Goal: Communication & Community: Answer question/provide support

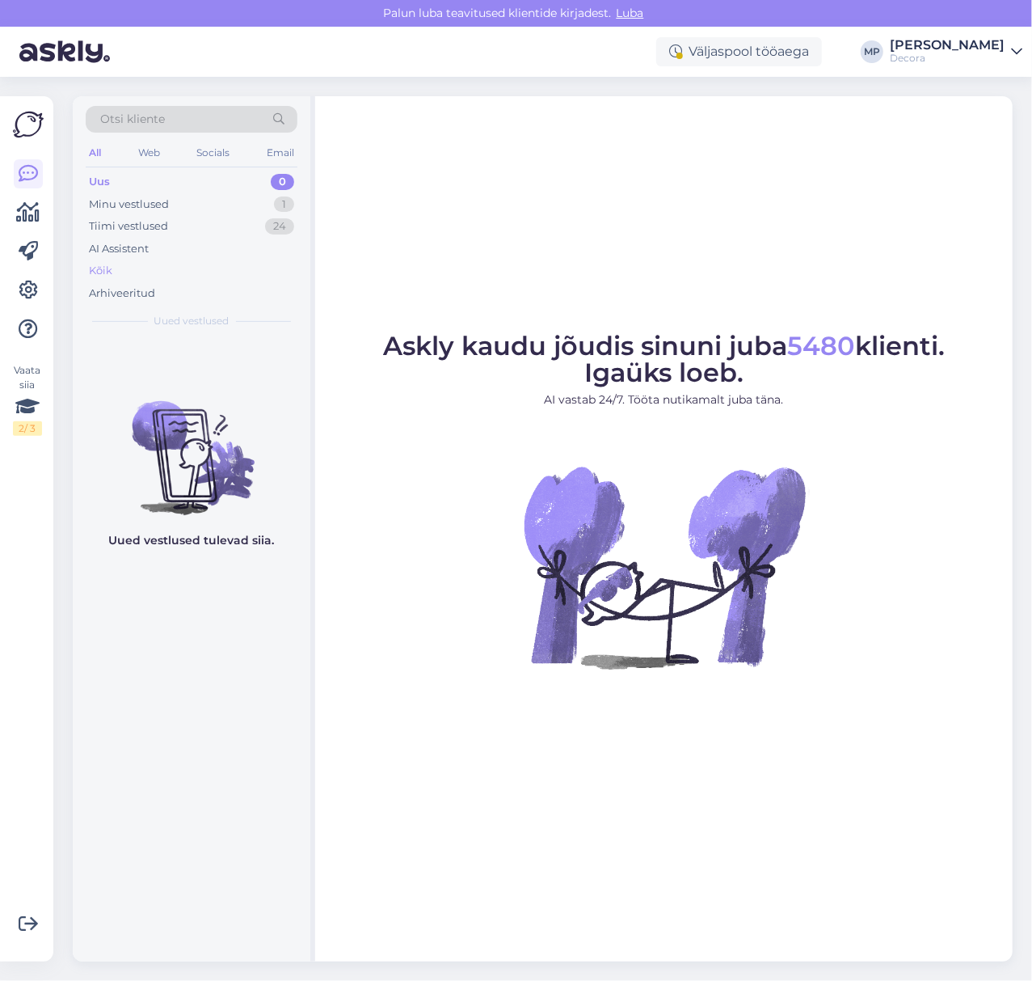
click at [120, 273] on div "Kõik" at bounding box center [192, 270] width 212 height 23
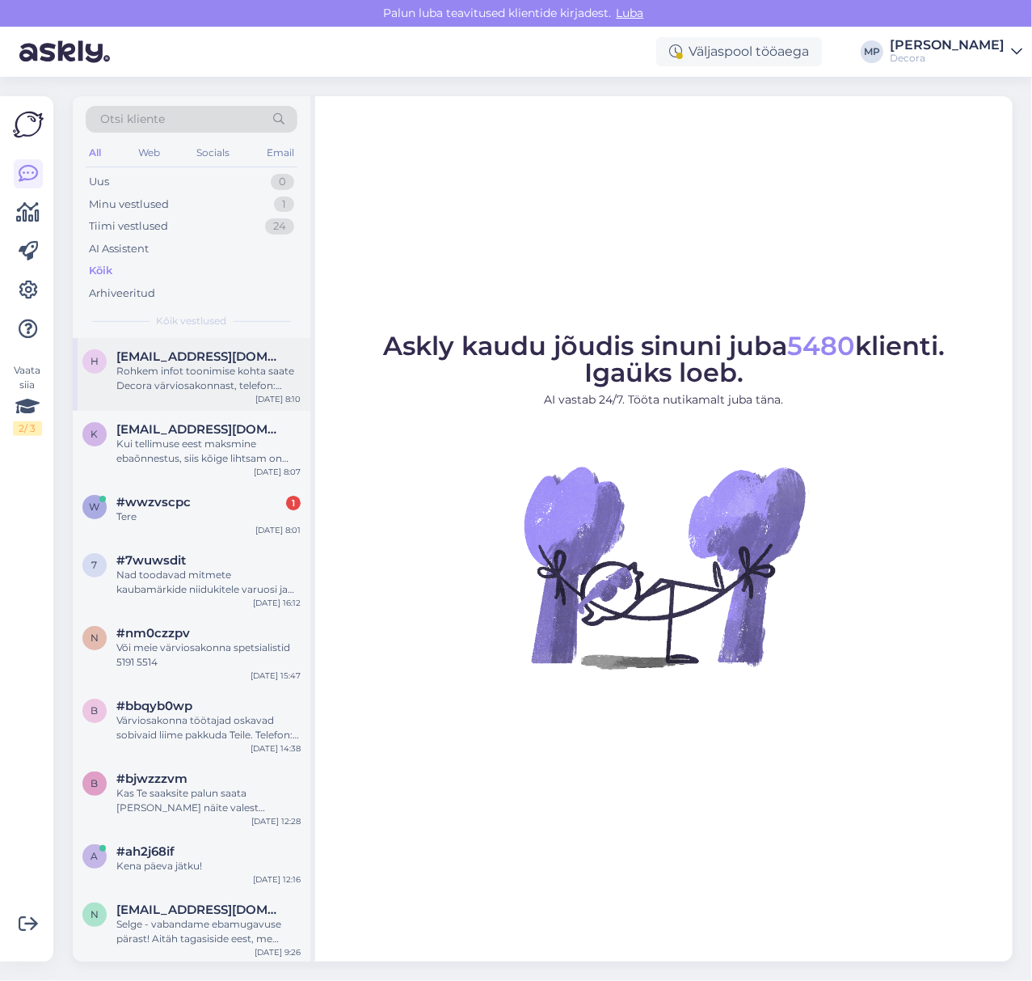
click at [185, 379] on div "Rohkem infot toonimise kohta saate Decora värviosakonnast, telefon: [PHONE_NUMB…" at bounding box center [208, 378] width 184 height 29
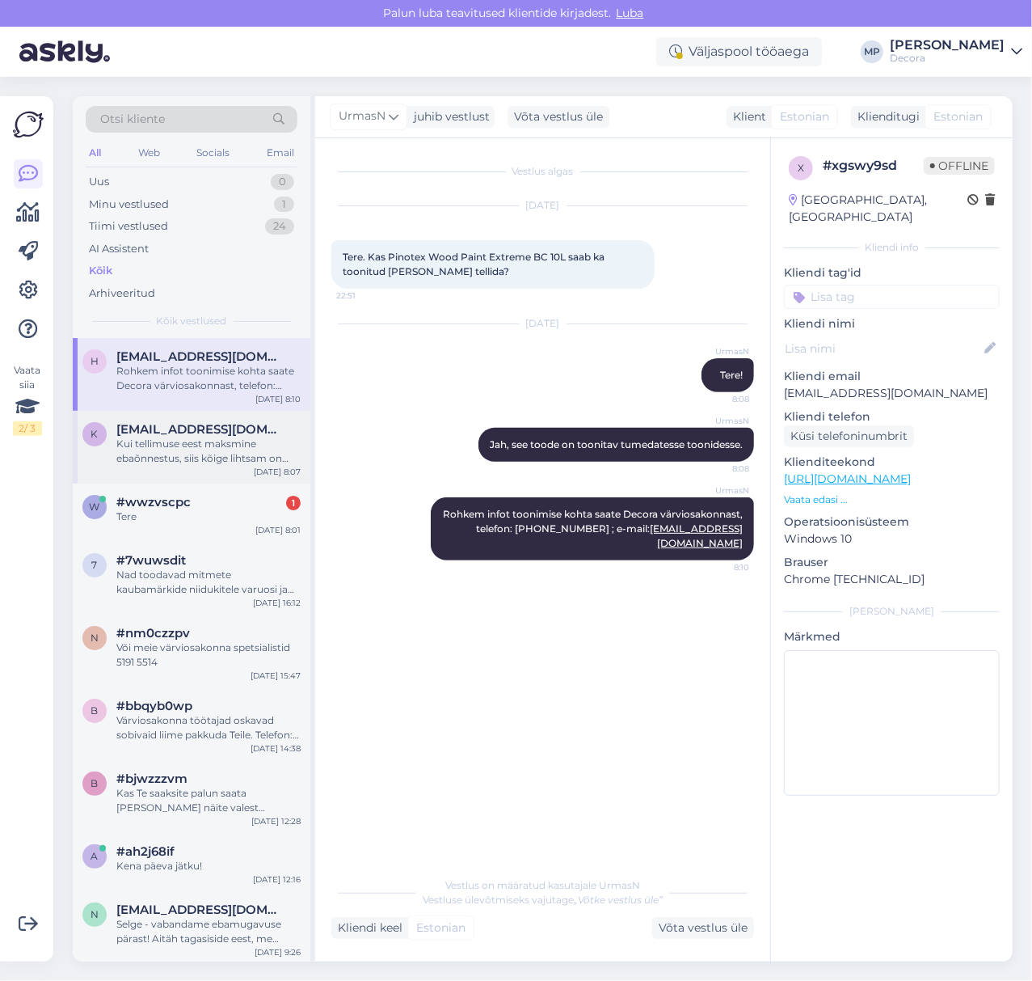
click at [159, 433] on span "[EMAIL_ADDRESS][DOMAIN_NAME]" at bounding box center [200, 429] width 168 height 15
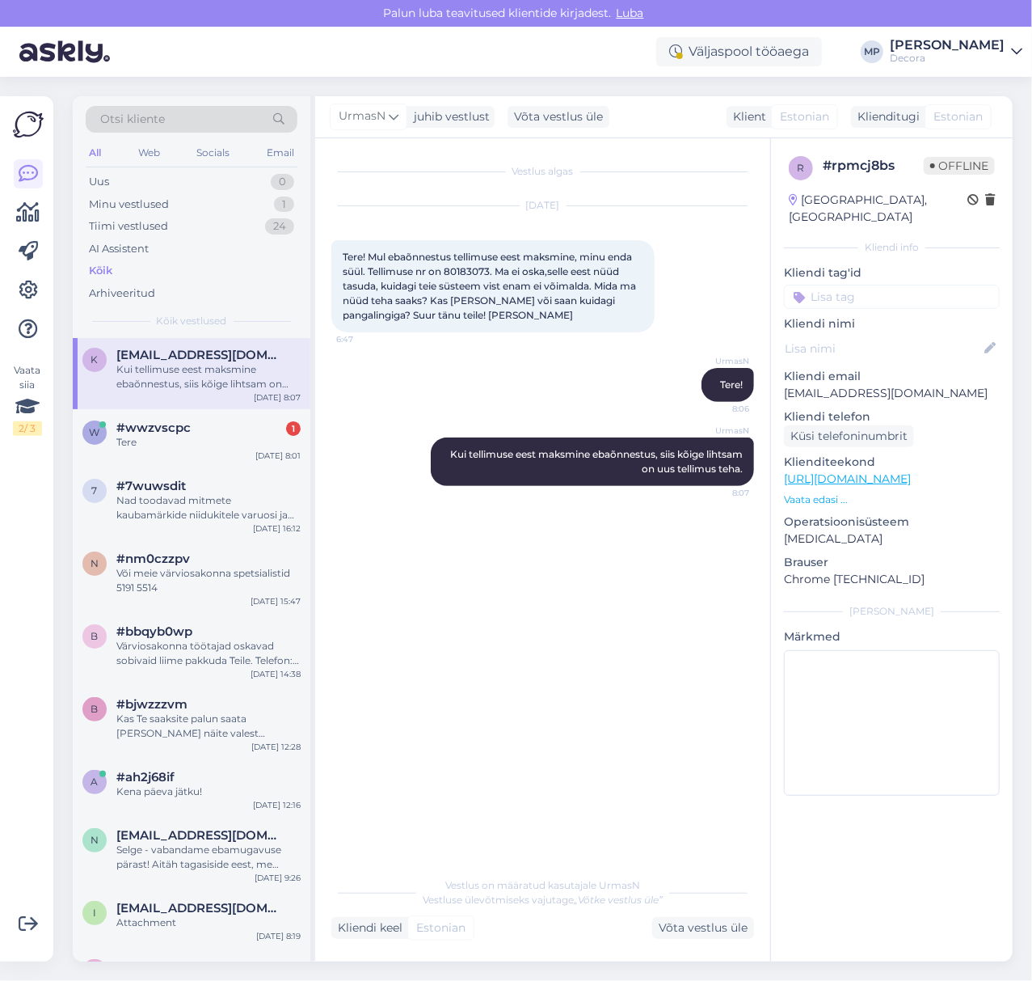
scroll to position [108, 0]
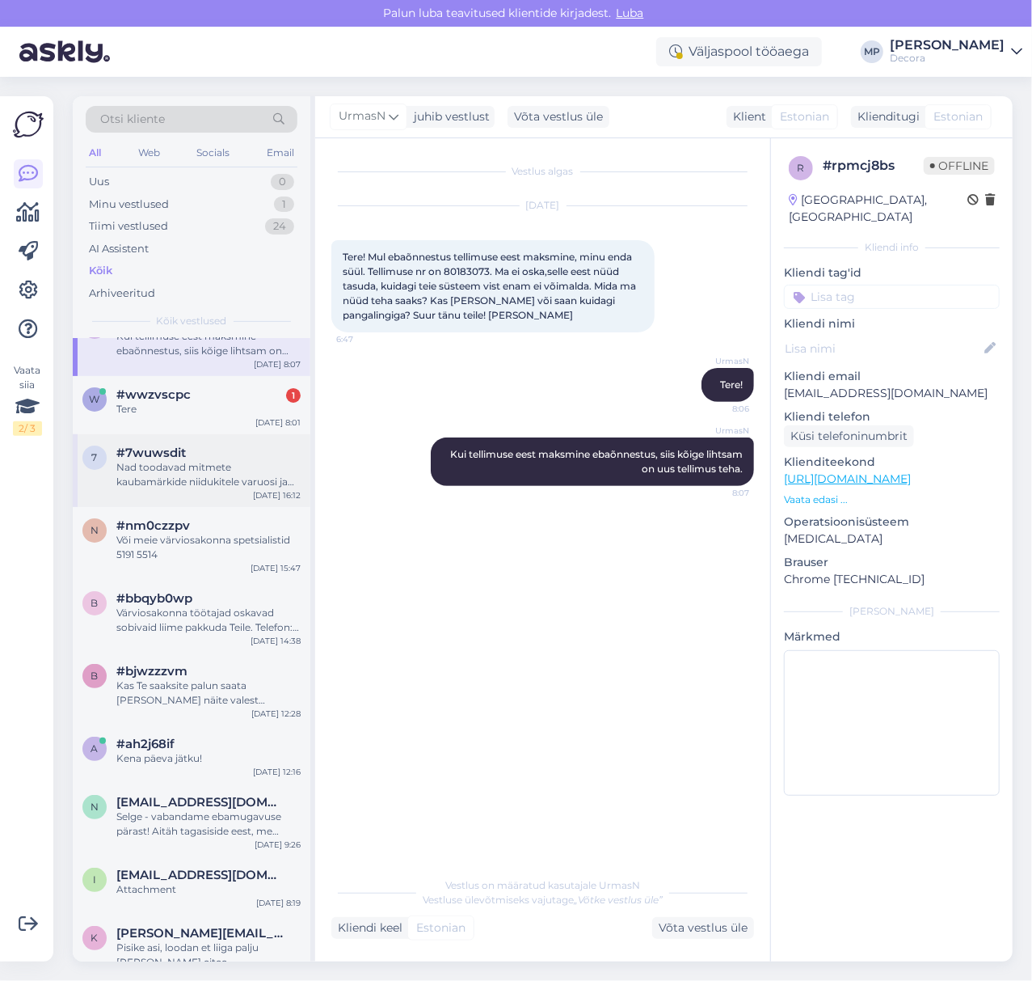
click at [178, 470] on div "Nad toodavad mitmete kaubamärkide niidukitele varuosi ja tarvikuid." at bounding box center [208, 474] width 184 height 29
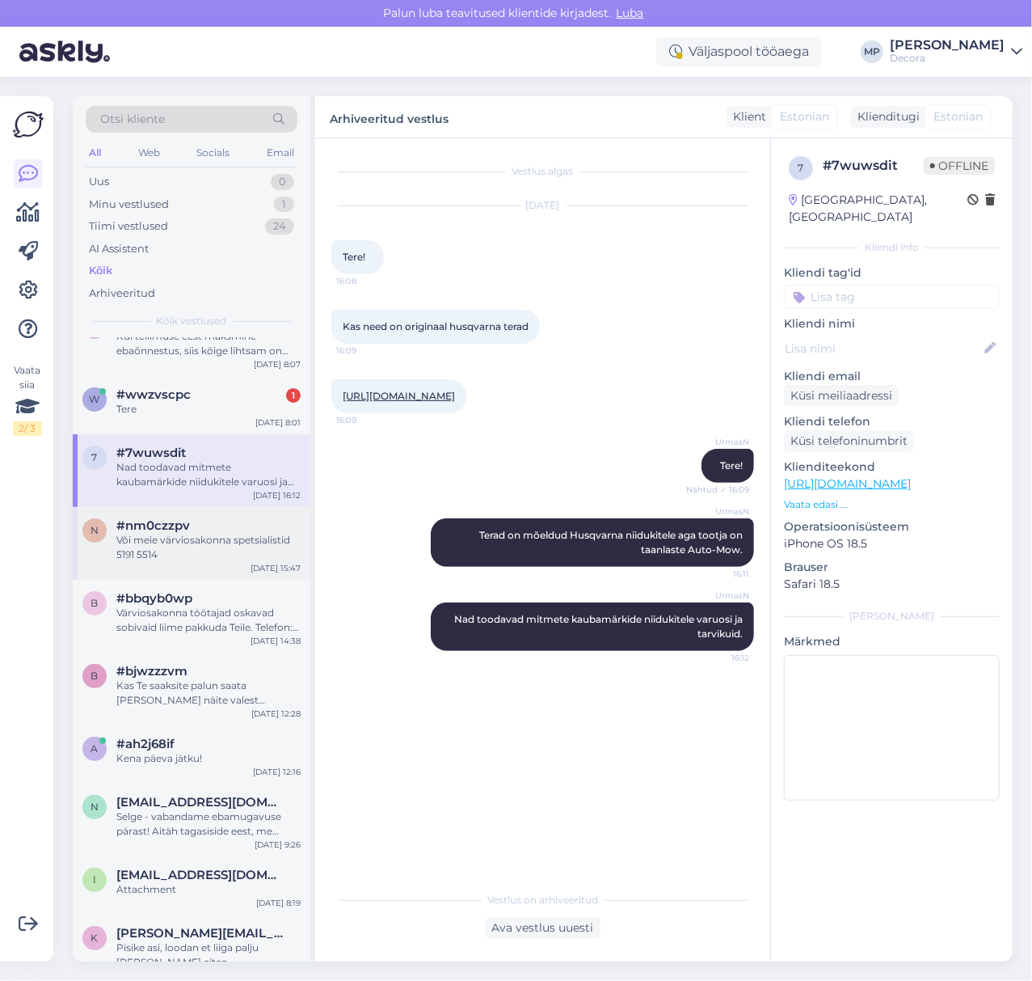
click at [192, 518] on div "#nm0czzpv" at bounding box center [208, 525] width 184 height 15
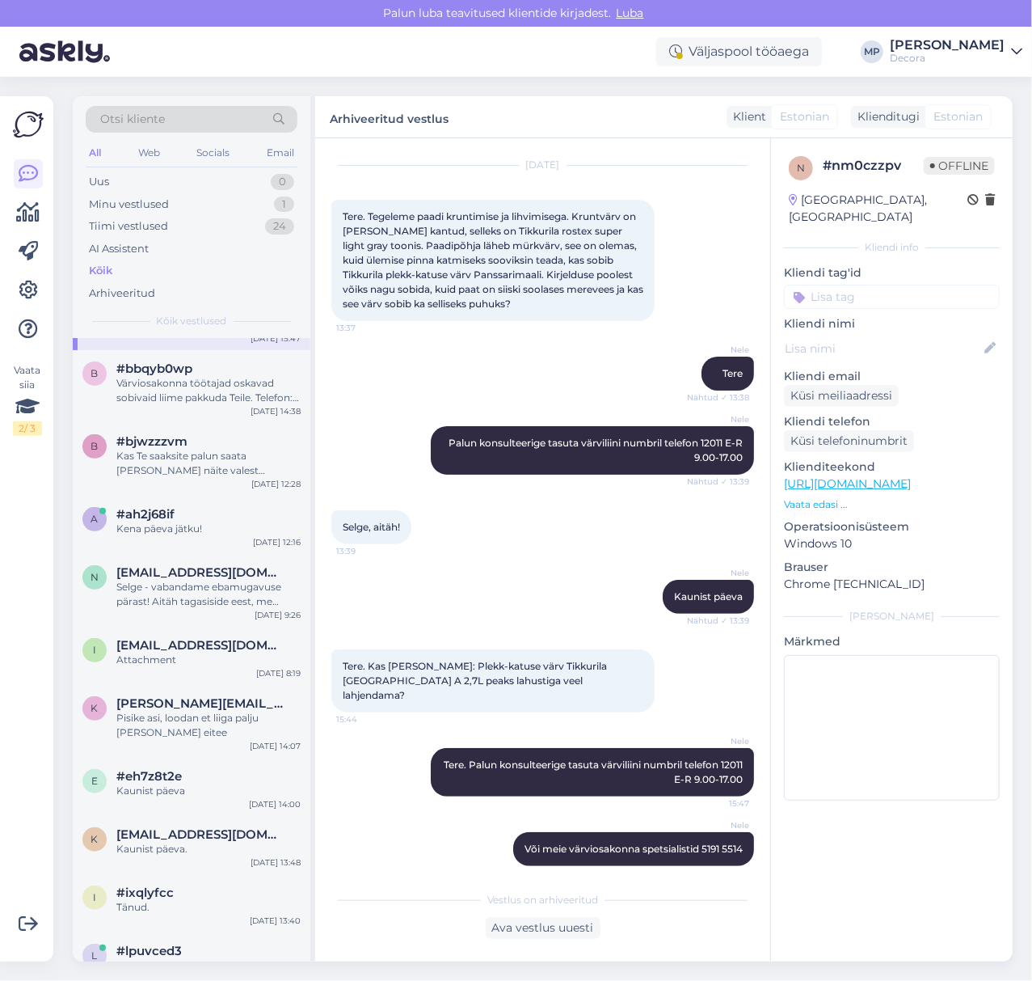
scroll to position [431, 0]
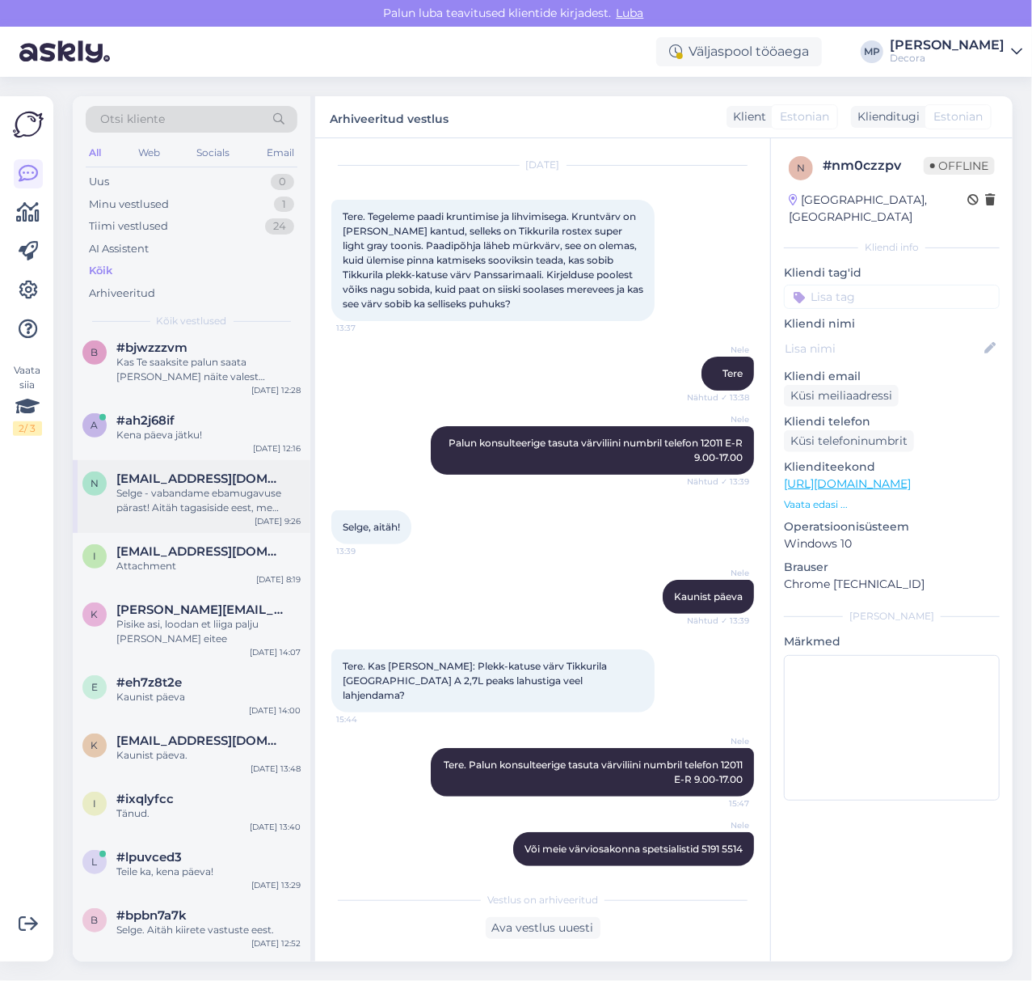
click at [221, 521] on div "n [EMAIL_ADDRESS][DOMAIN_NAME] Selge - vabandame ebamugavuse pärast! Aitäh taga…" at bounding box center [192, 496] width 238 height 73
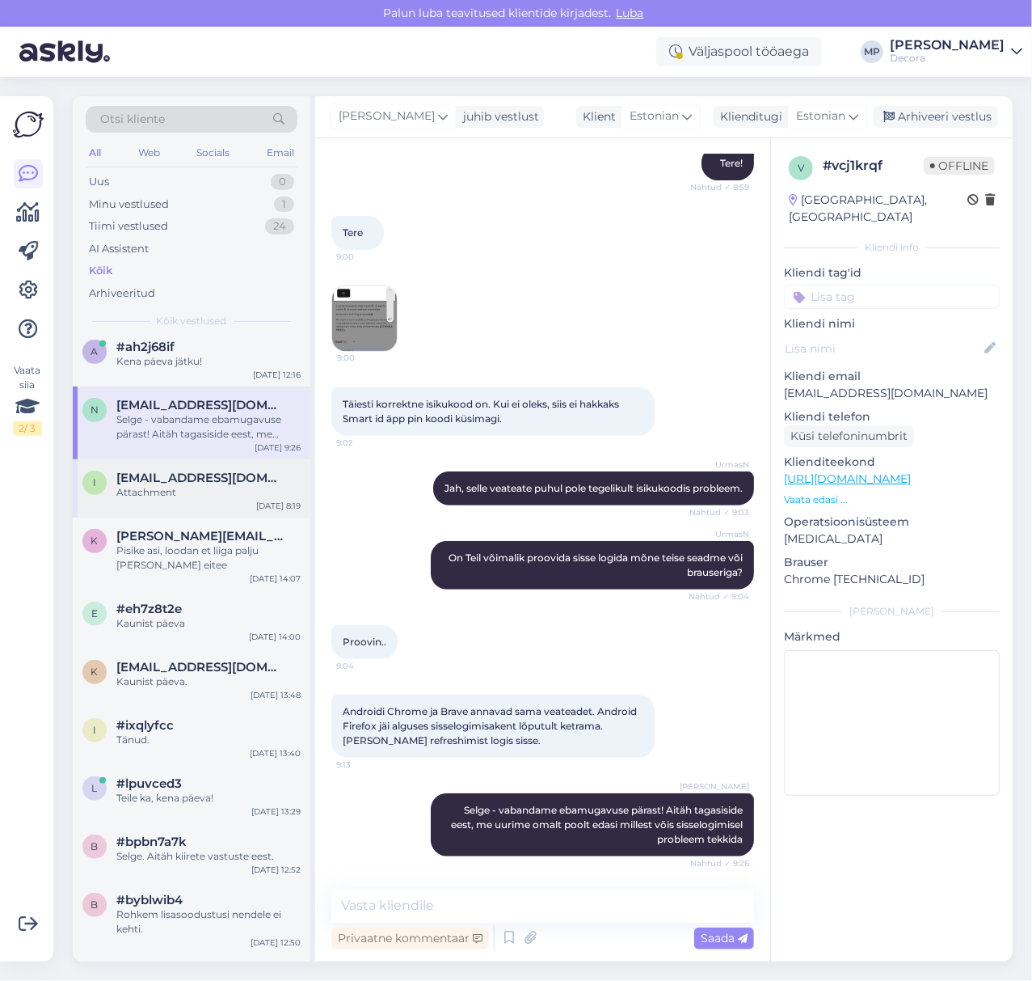
scroll to position [538, 0]
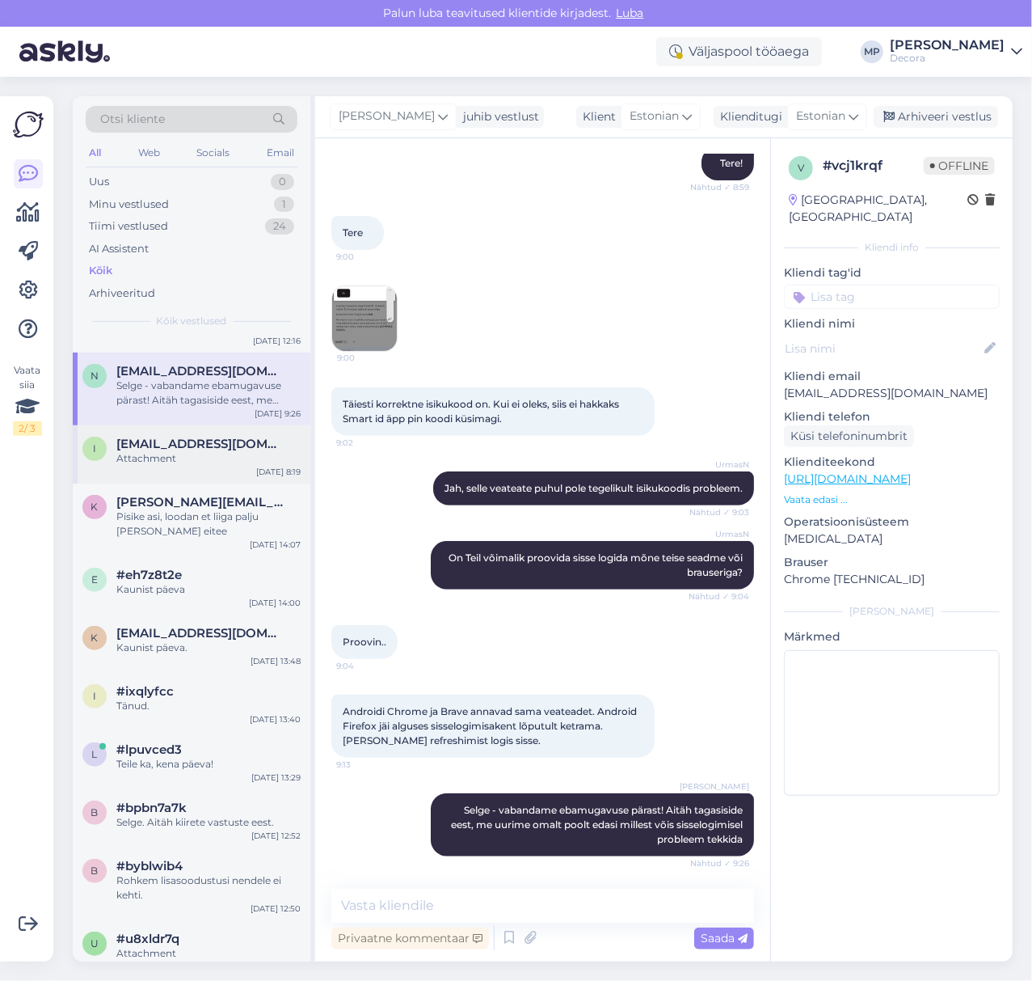
click at [211, 447] on span "[EMAIL_ADDRESS][DOMAIN_NAME]" at bounding box center [200, 444] width 168 height 15
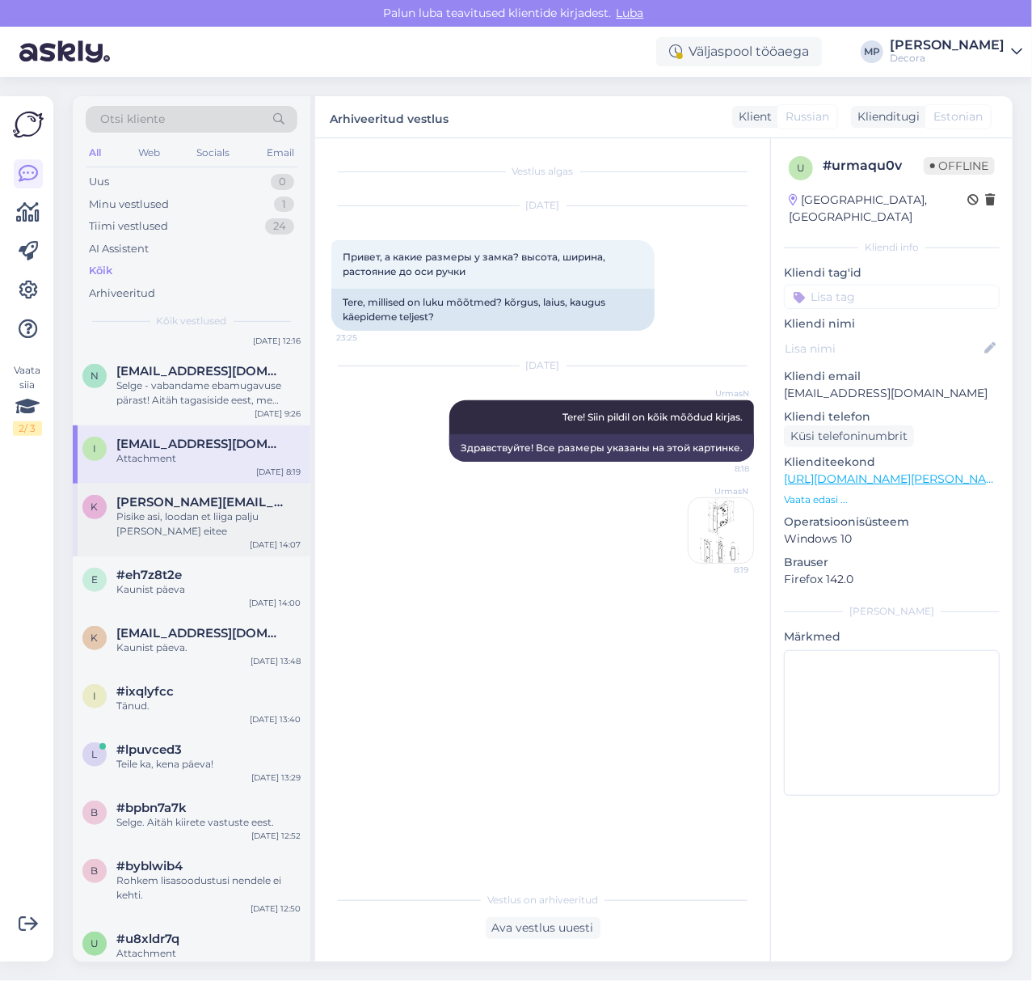
click at [179, 519] on div "Pisike asi, loodan et liiga palju [PERSON_NAME] eitee" at bounding box center [208, 523] width 184 height 29
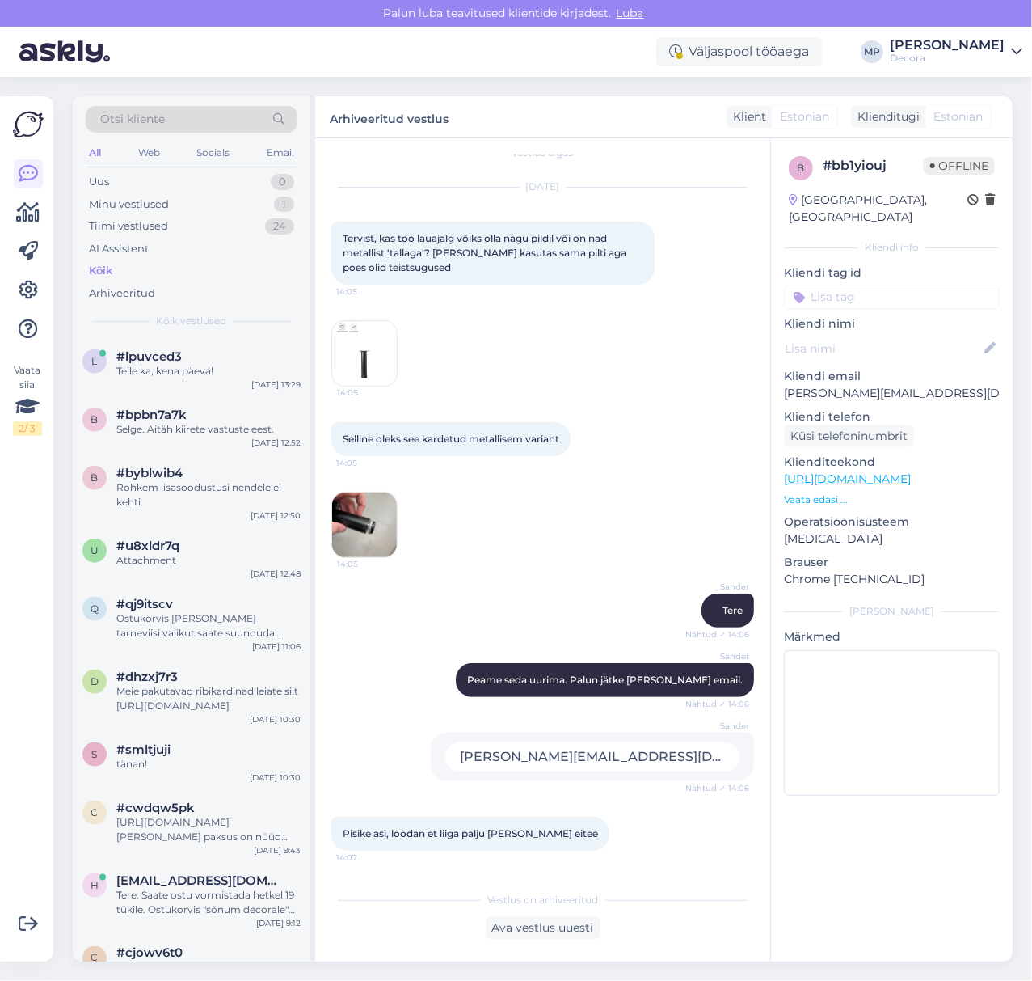
scroll to position [970, 0]
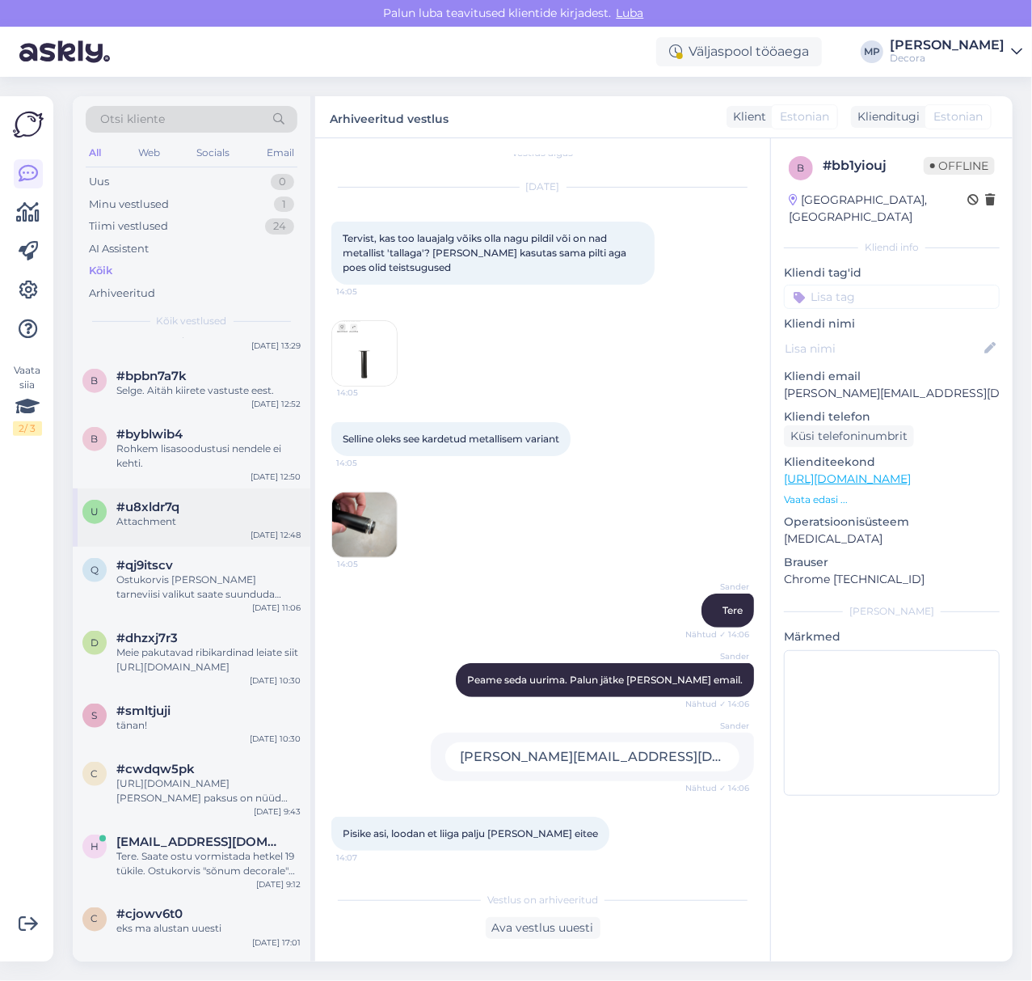
click at [159, 521] on div "Attachment" at bounding box center [208, 521] width 184 height 15
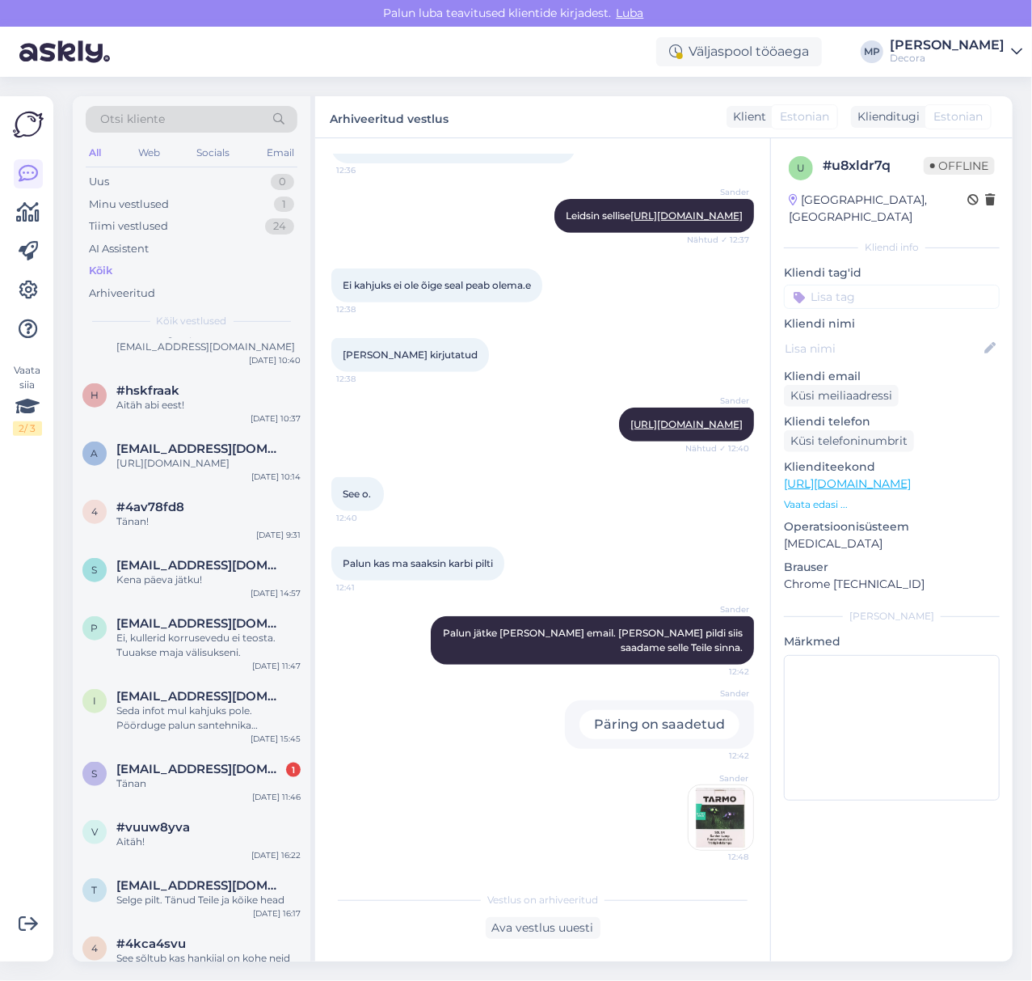
scroll to position [16490, 0]
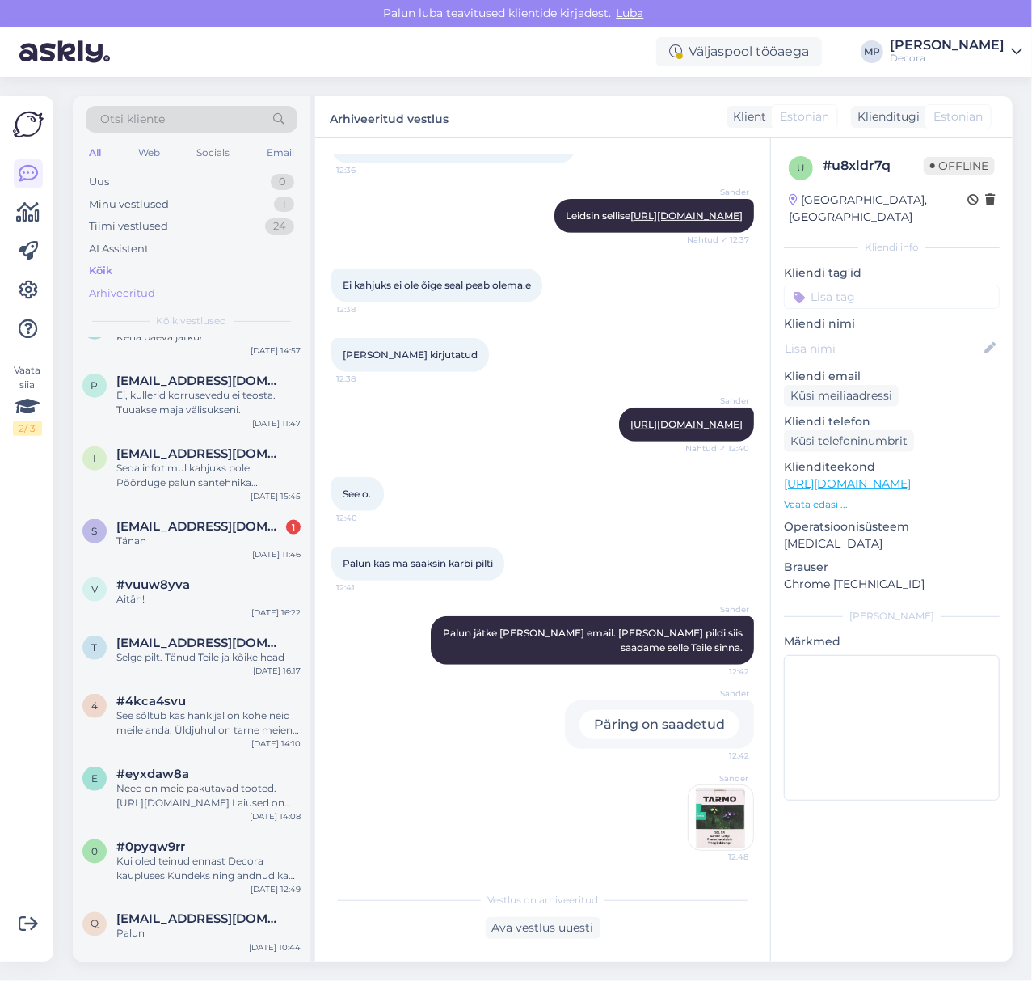
click at [127, 297] on div "Arhiveeritud" at bounding box center [122, 293] width 66 height 16
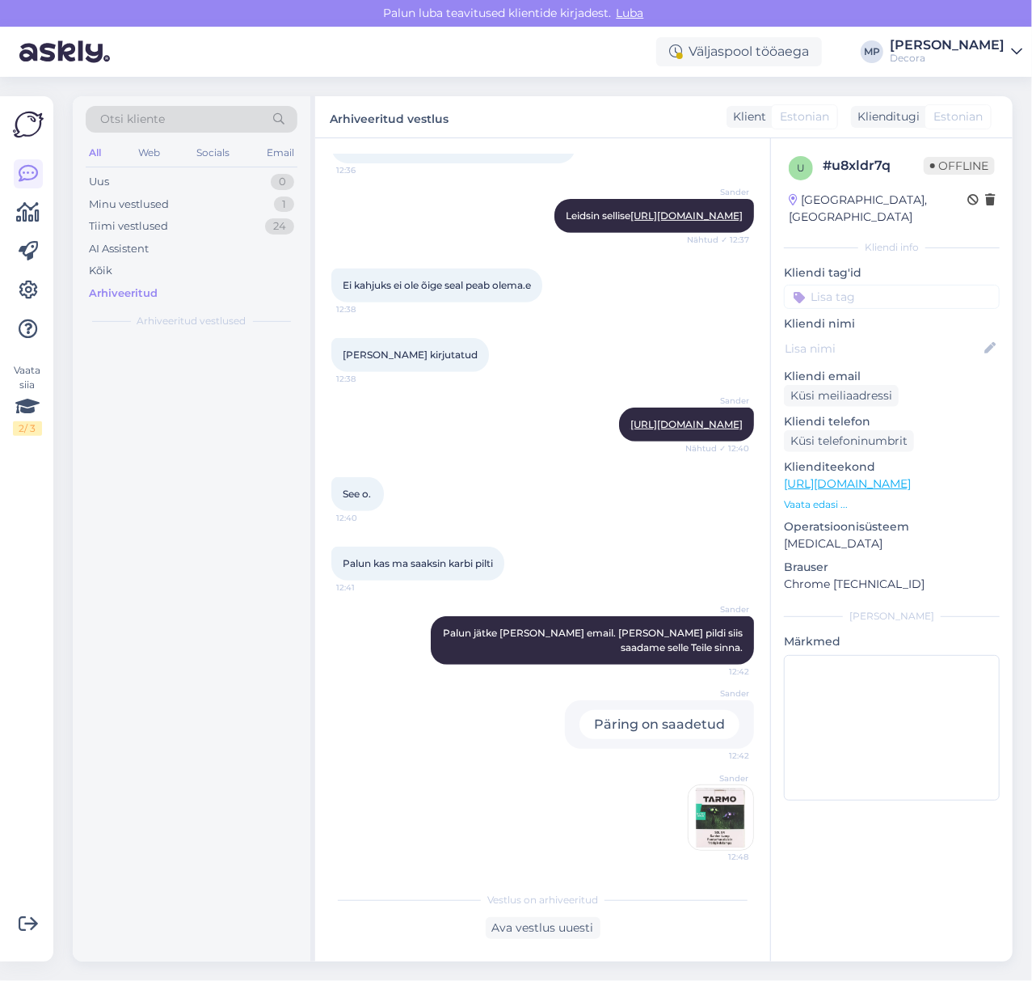
scroll to position [0, 0]
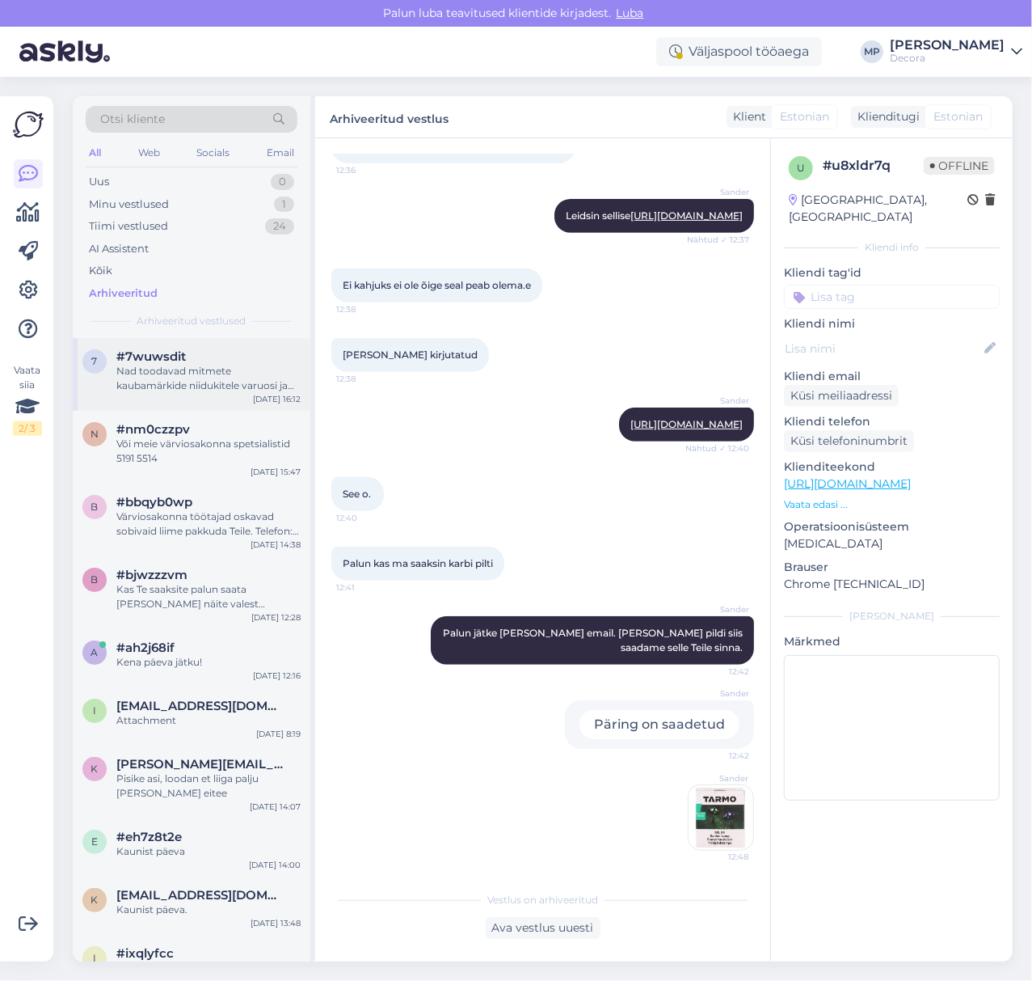
click at [149, 399] on div "7 #7wuwsdit Nad toodavad mitmete kaubamärkide niidukitele varuosi ja tarvikuid.…" at bounding box center [192, 374] width 238 height 73
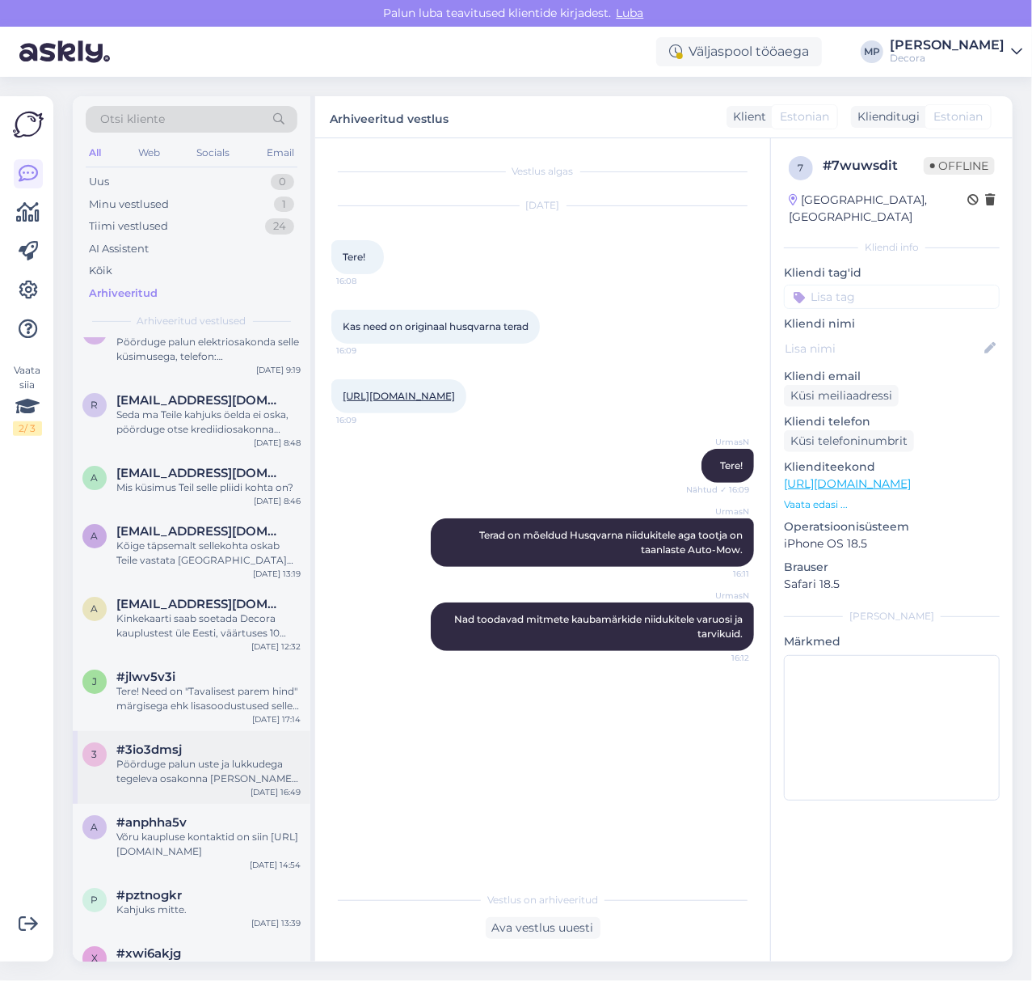
scroll to position [37075, 0]
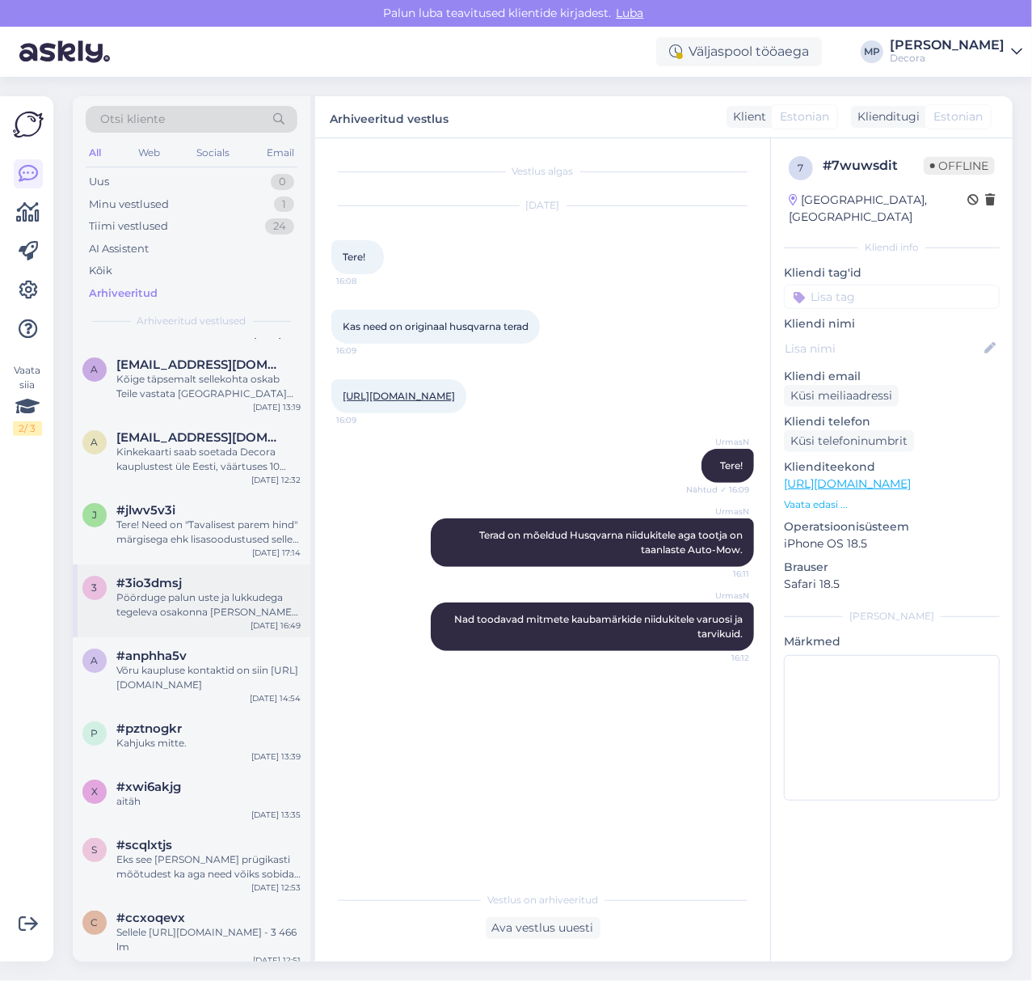
click at [183, 619] on div "Pöörduge palun uste ja lukkudega tegeleva osakonna [PERSON_NAME], telefon: [PHO…" at bounding box center [208, 604] width 184 height 29
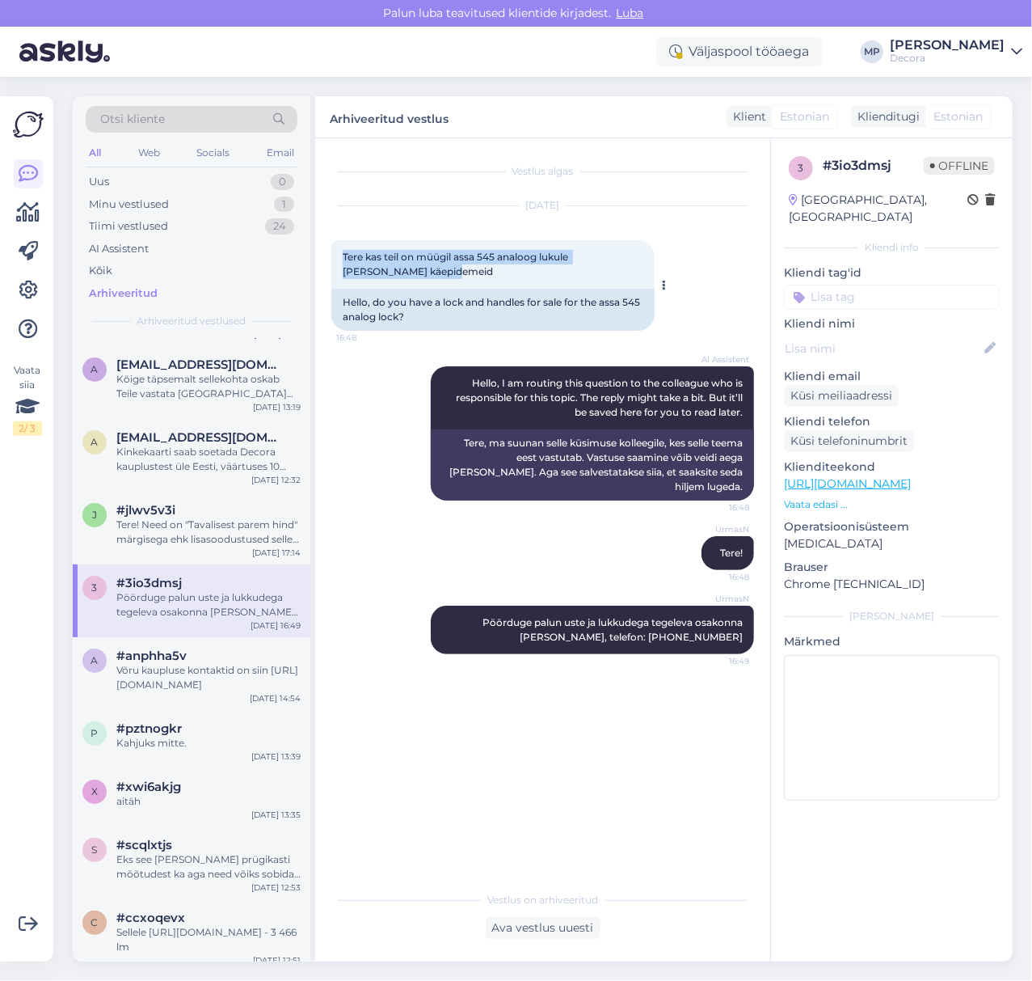
drag, startPoint x: 428, startPoint y: 278, endPoint x: 340, endPoint y: 255, distance: 91.0
click at [340, 255] on div "Tere kas teil on müügil assa 545 analoog lukule [PERSON_NAME] käepidemeid 16:48" at bounding box center [492, 264] width 323 height 49
copy span "Tere kas teil on müügil assa 545 analoog lukule [PERSON_NAME] käepidemeid"
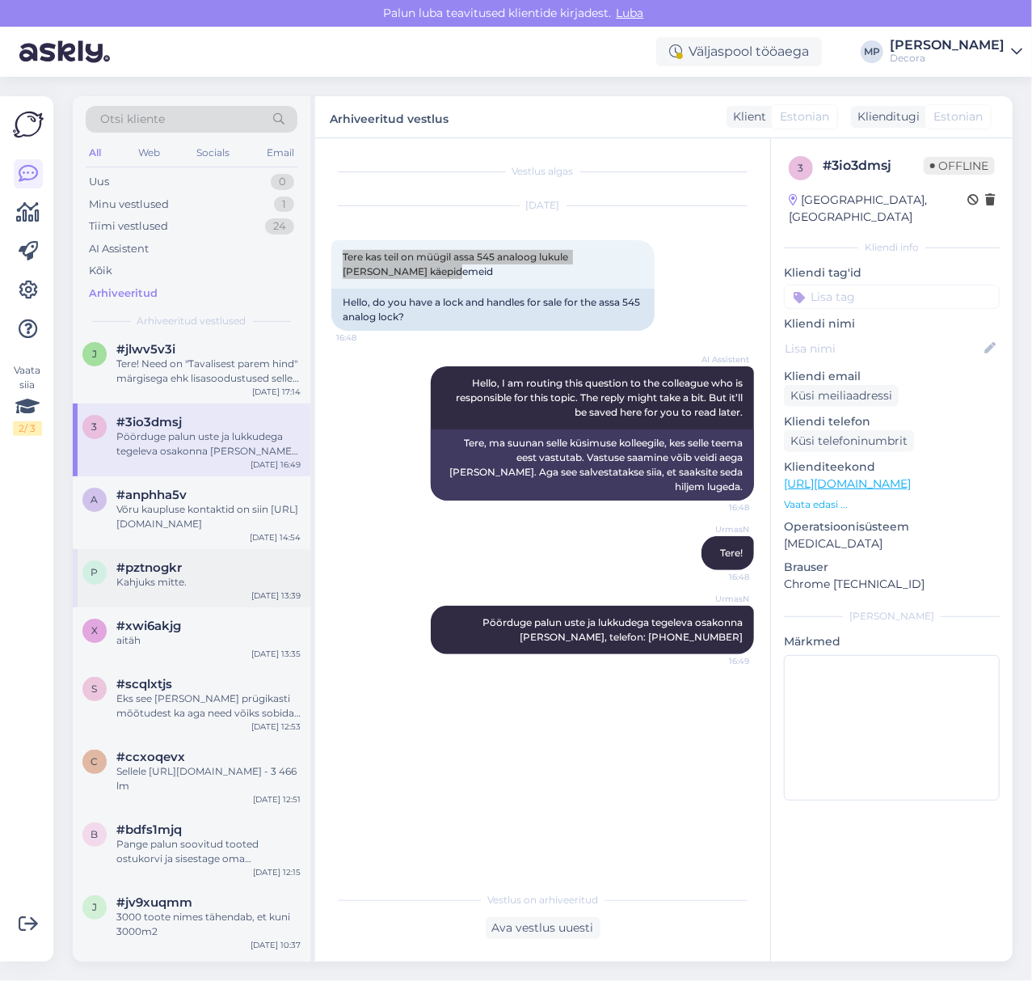
scroll to position [37291, 0]
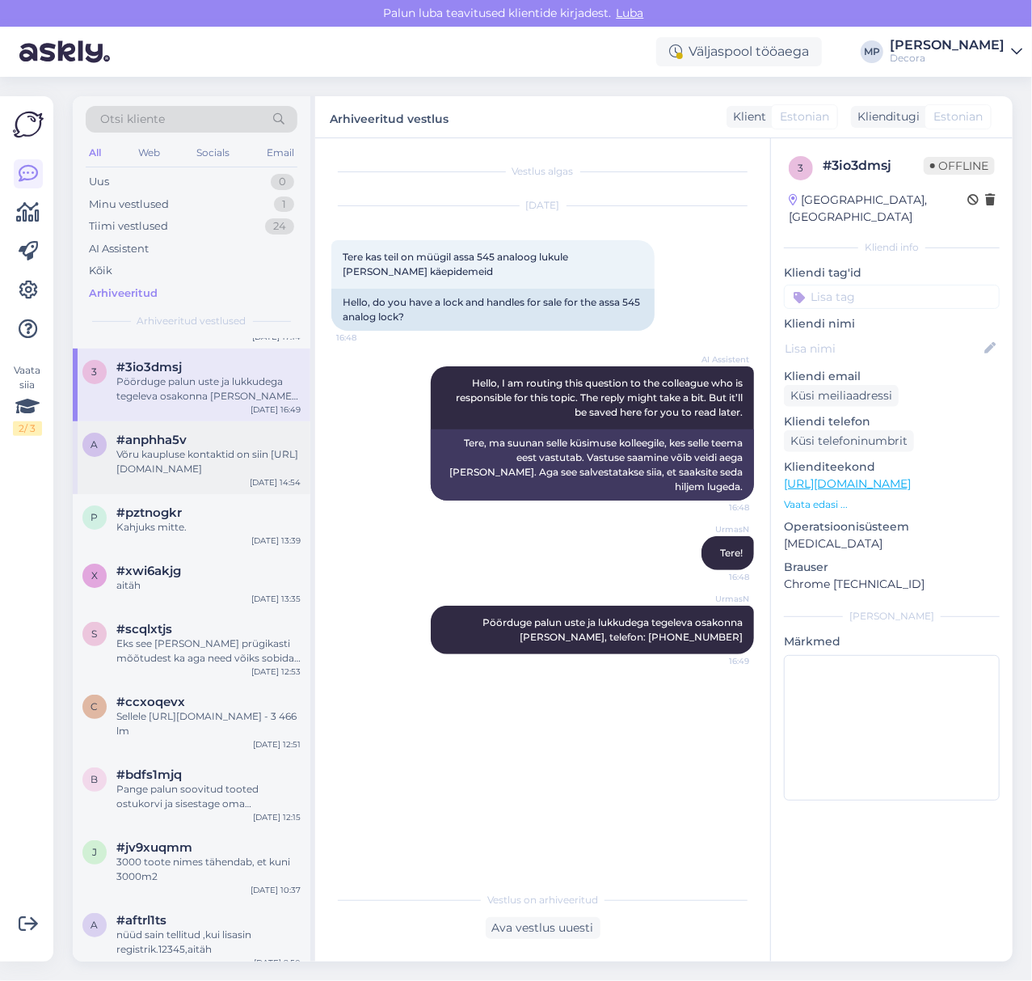
click at [208, 476] on div "Võru kaupluse kontaktid on siin [URL][DOMAIN_NAME]" at bounding box center [208, 461] width 184 height 29
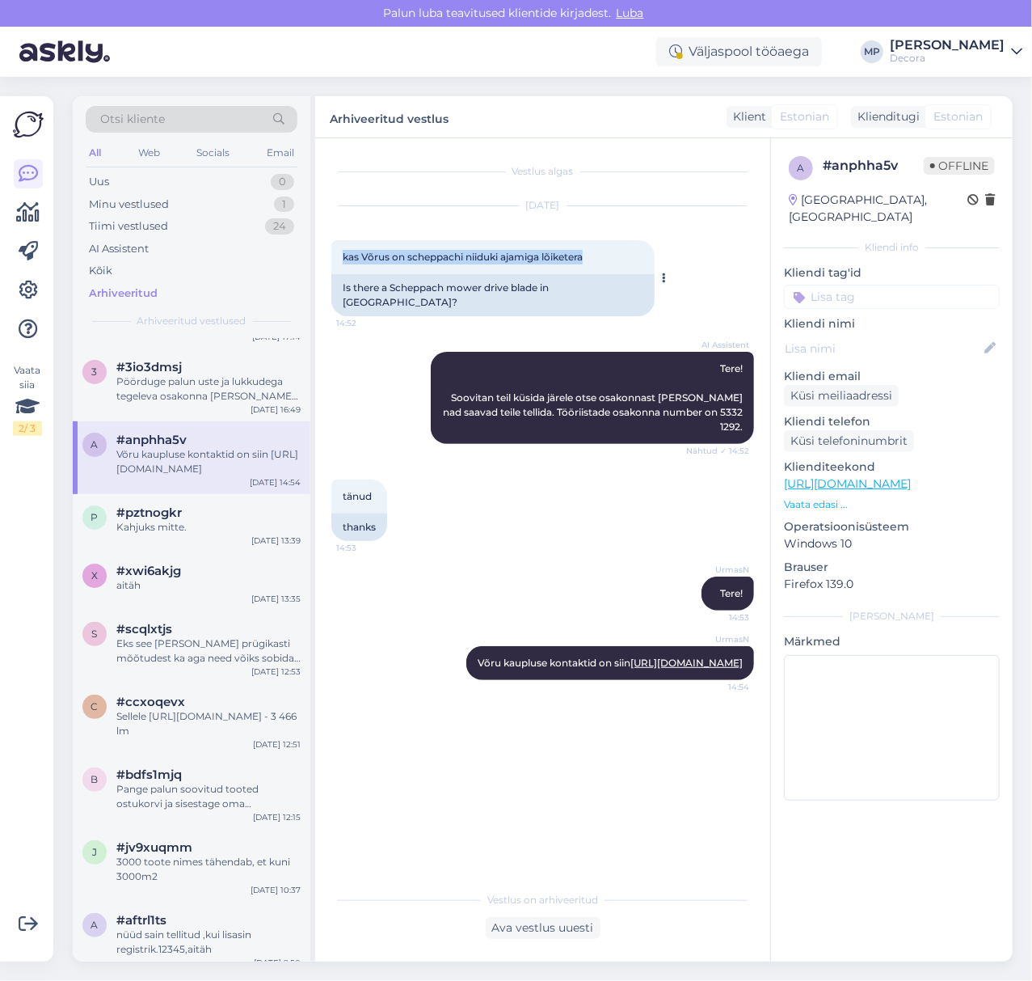
drag, startPoint x: 587, startPoint y: 262, endPoint x: 335, endPoint y: 259, distance: 252.2
click at [335, 259] on div "kas Võrus on scheppachi niiduki ajamiga lõiketera 14:52" at bounding box center [492, 257] width 323 height 34
copy span "kas Võrus on scheppachi niiduki ajamiga lõiketera"
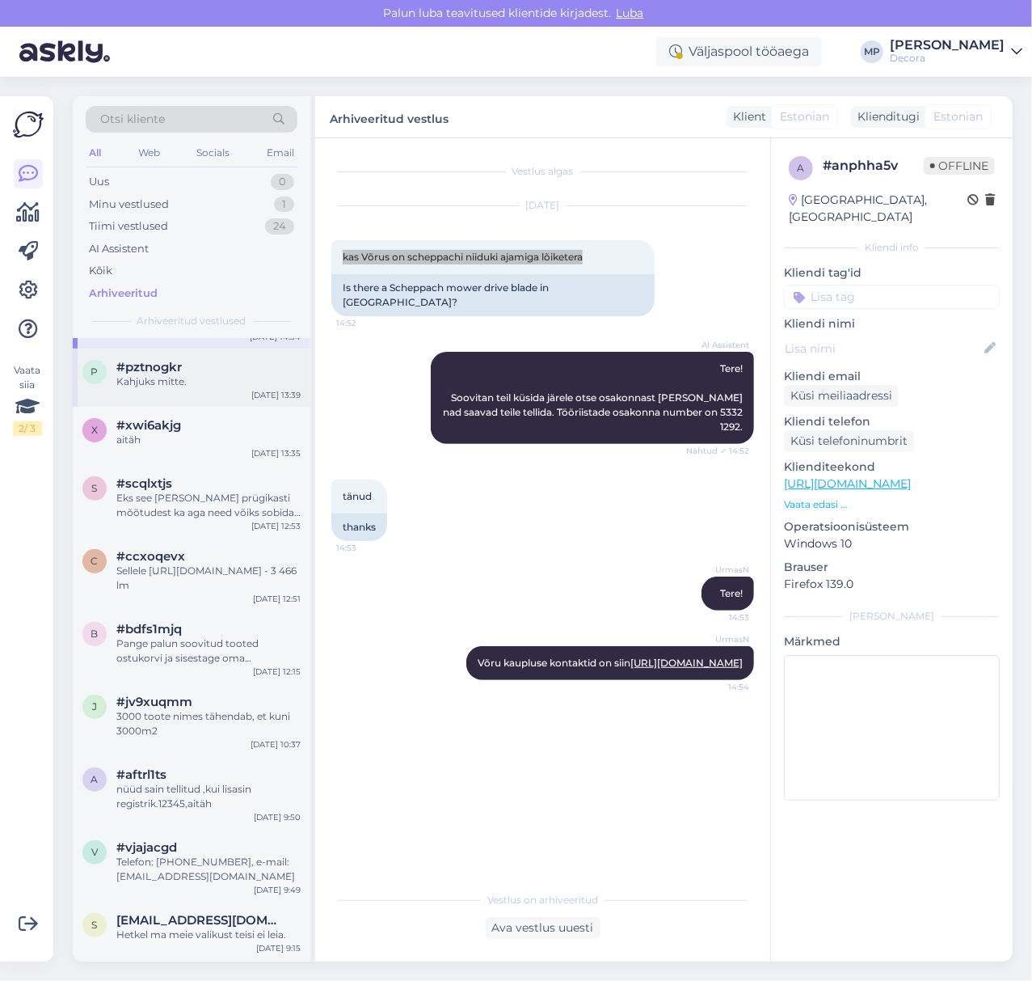
scroll to position [37399, 0]
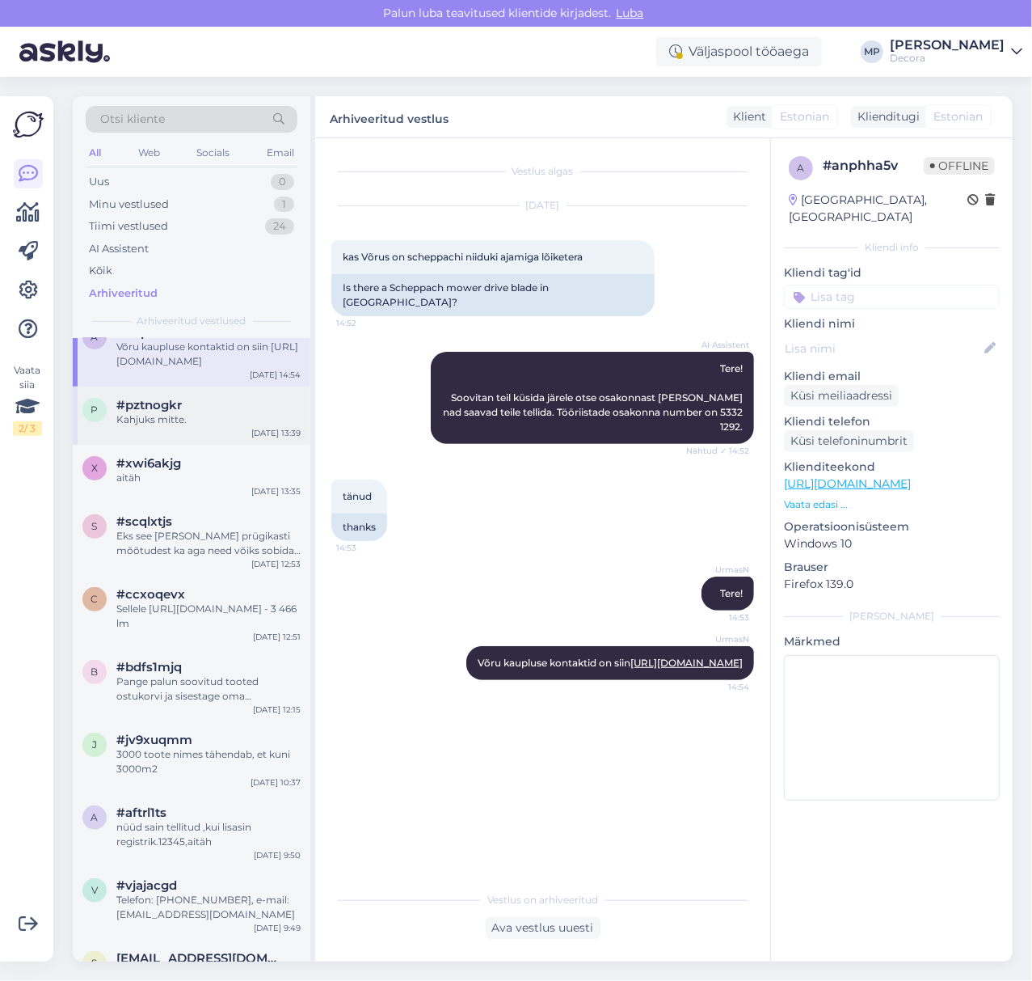
click at [192, 412] on div "#pztnogkr" at bounding box center [208, 405] width 184 height 15
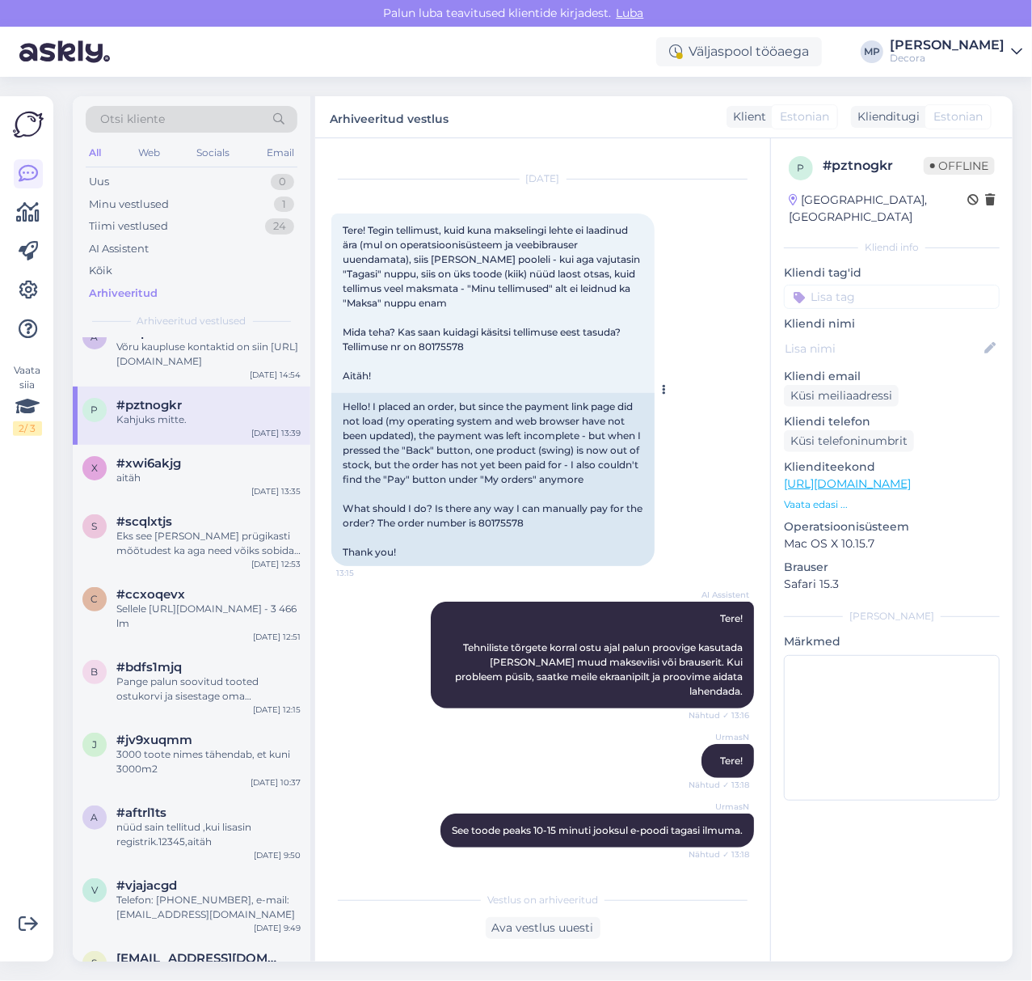
scroll to position [0, 0]
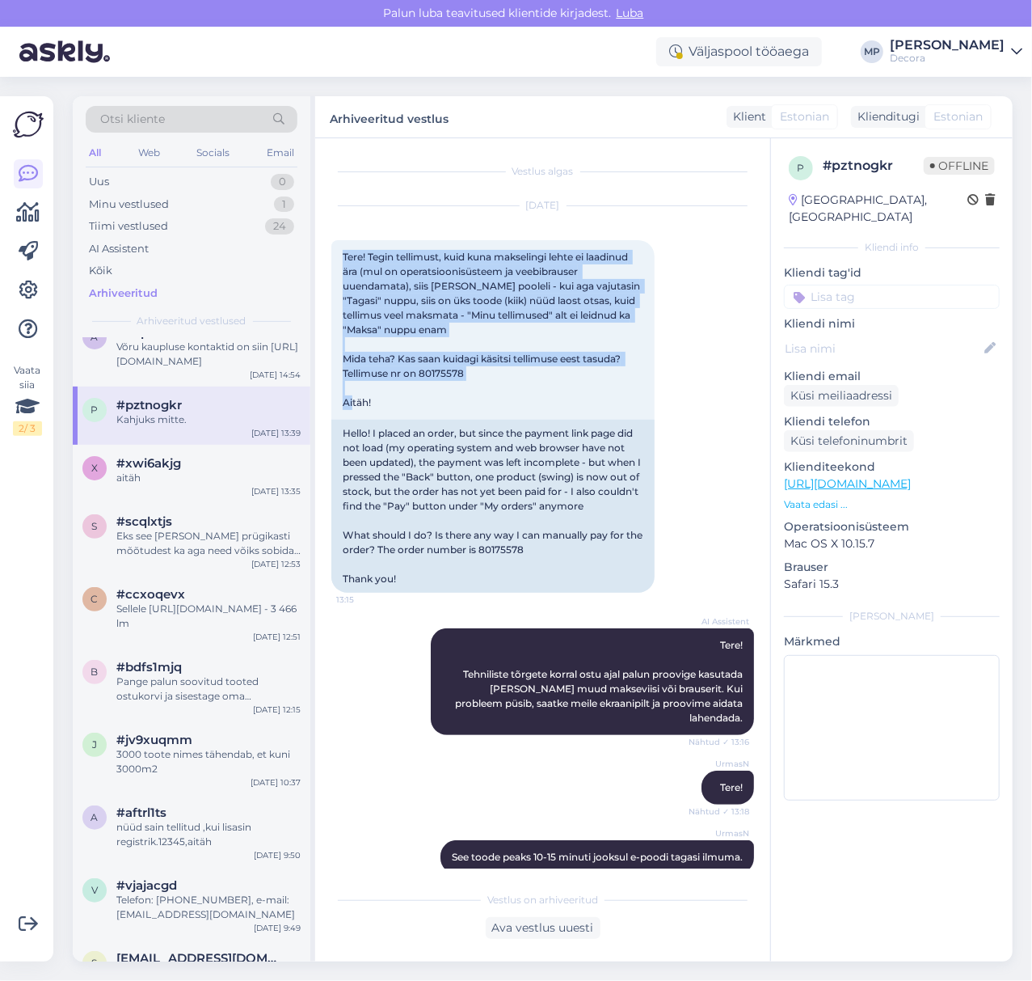
drag, startPoint x: 386, startPoint y: 401, endPoint x: 314, endPoint y: 254, distance: 163.4
click at [315, 254] on div "Vestlus algas [DATE] Tere! Tegin tellimust, kuid kuna makselingi lehte ei laadi…" at bounding box center [542, 549] width 455 height 823
copy span "Tere! Tegin tellimust, kuid kuna makselingi lehte ei laadinud ära (mul on opera…"
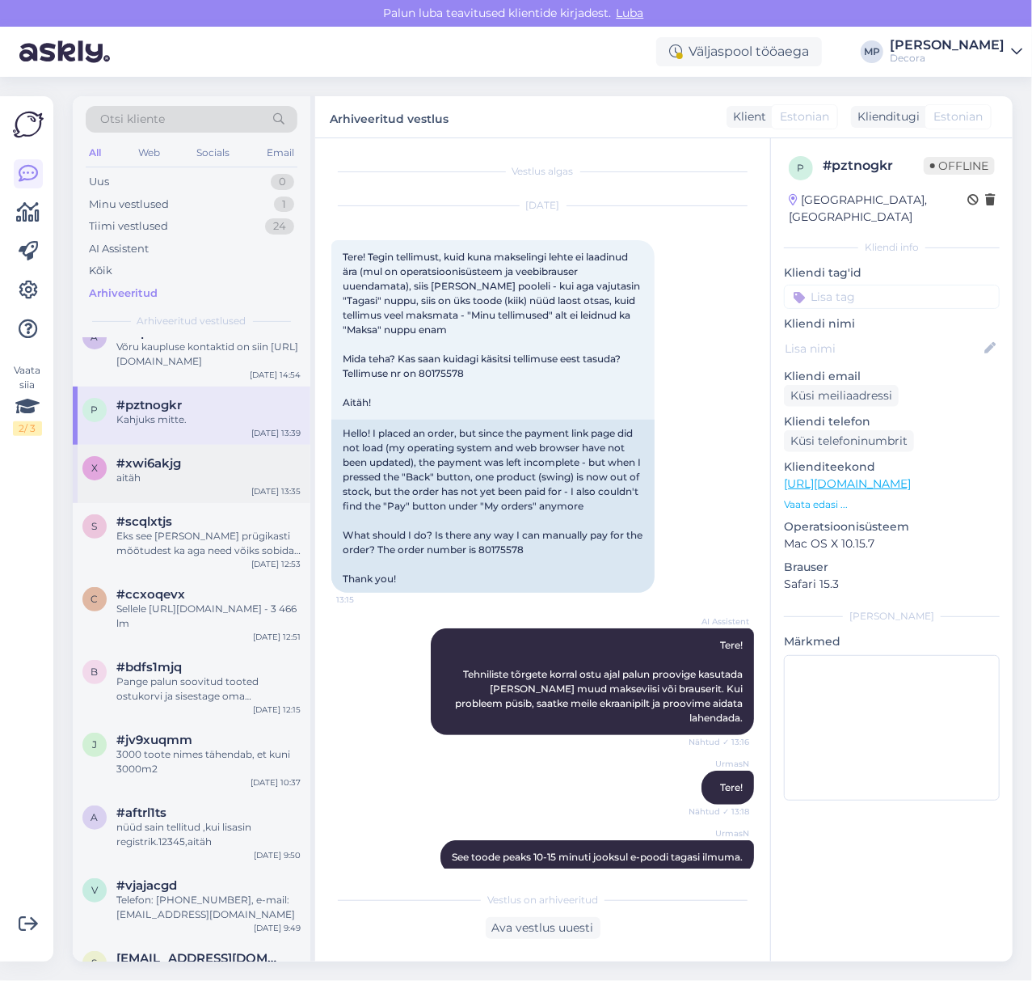
click at [165, 503] on div "x #xwi6akjg aitäh [DATE] 13:35" at bounding box center [192, 474] width 238 height 58
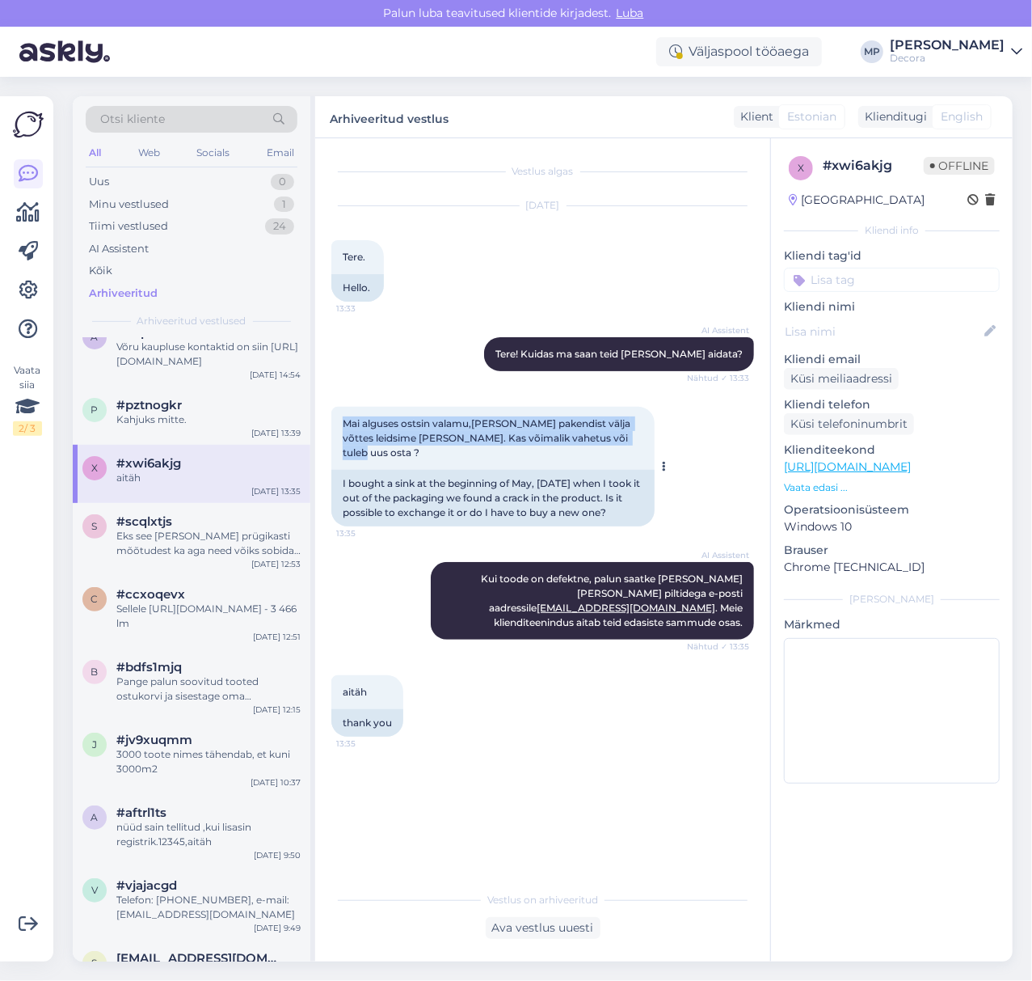
drag, startPoint x: 369, startPoint y: 458, endPoint x: 331, endPoint y: 428, distance: 47.9
click at [331, 428] on div "Mai alguses ostsin valamu,[PERSON_NAME] pakendist välja võttes leidsime [PERSON…" at bounding box center [492, 438] width 323 height 63
copy span "Mai alguses ostsin valamu,[PERSON_NAME] pakendist välja võttes leidsime [PERSON…"
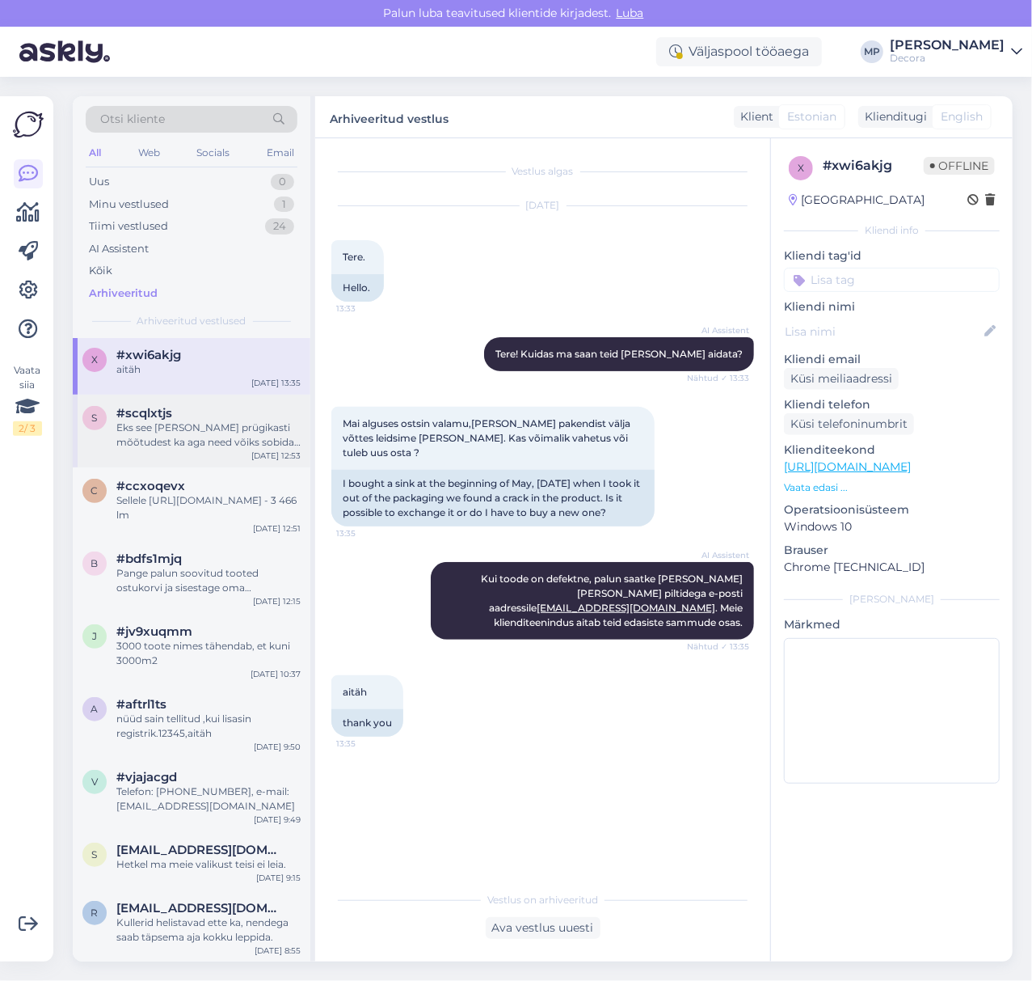
click at [147, 449] on div "Eks see [PERSON_NAME] prügikasti mõõtudest ka aga need võiks sobida [URL][DOMAI…" at bounding box center [208, 434] width 184 height 29
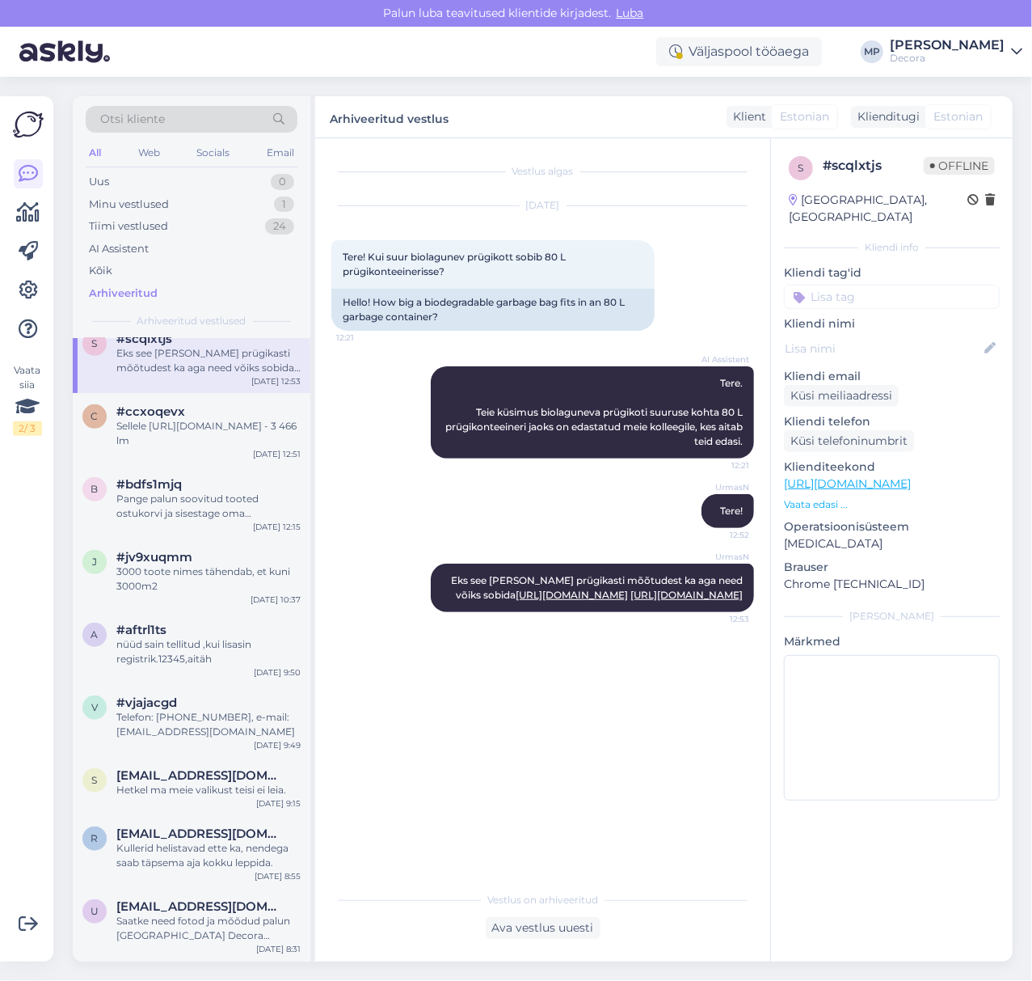
scroll to position [37614, 0]
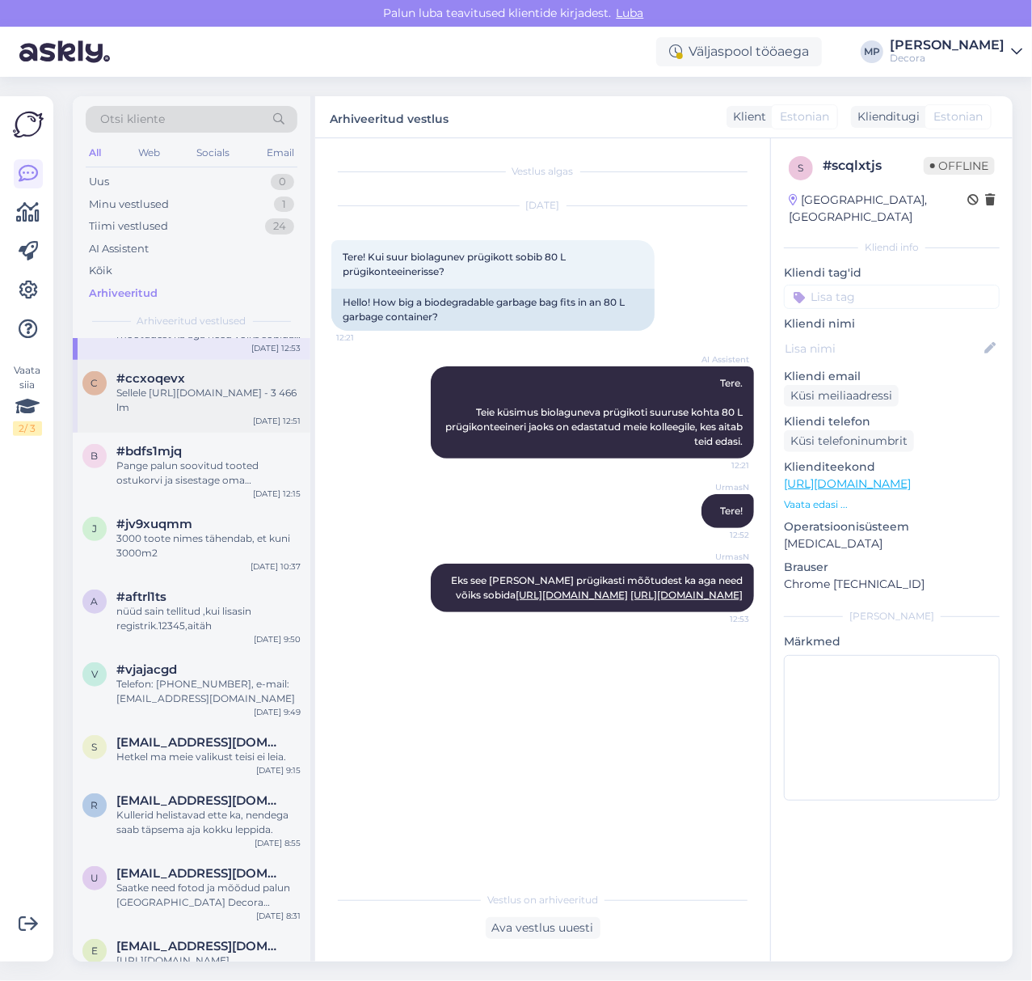
click at [155, 415] on div "Sellele [URL][DOMAIN_NAME] - 3 466 lm" at bounding box center [208, 400] width 184 height 29
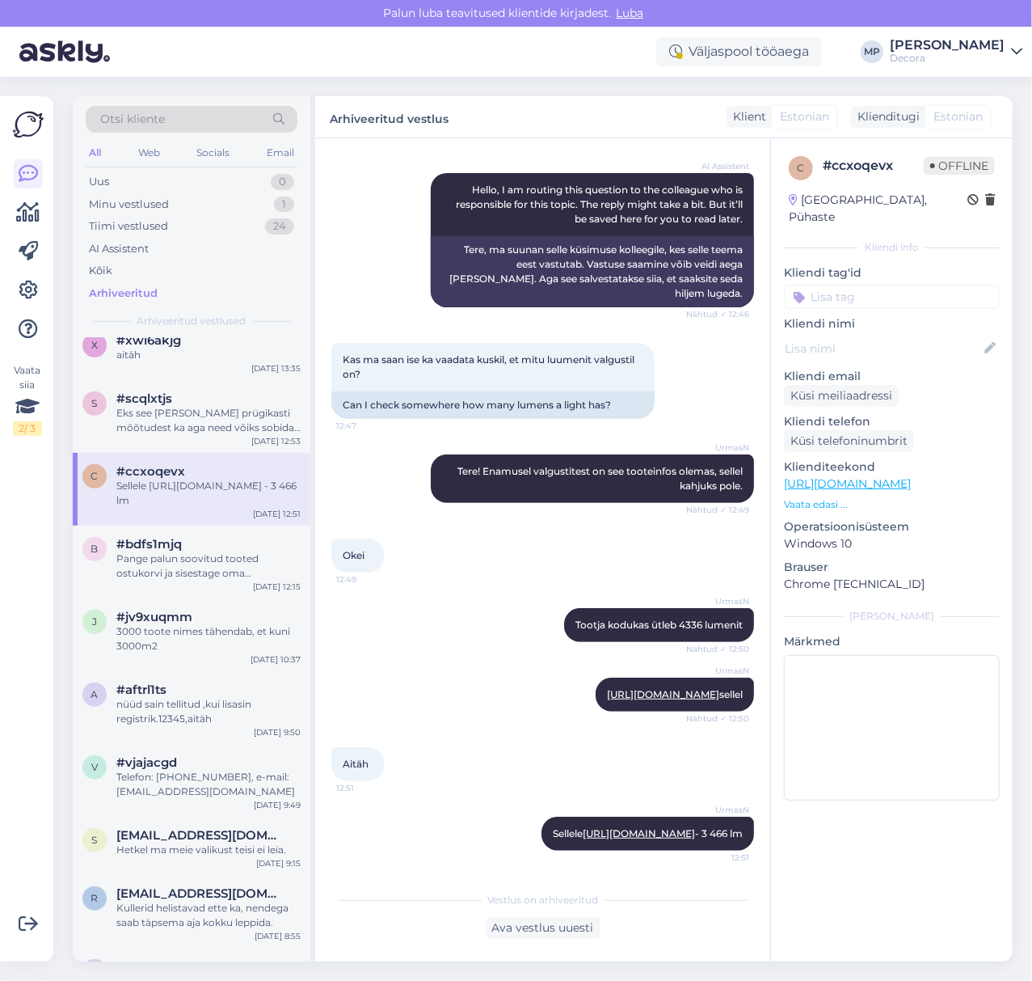
scroll to position [37507, 0]
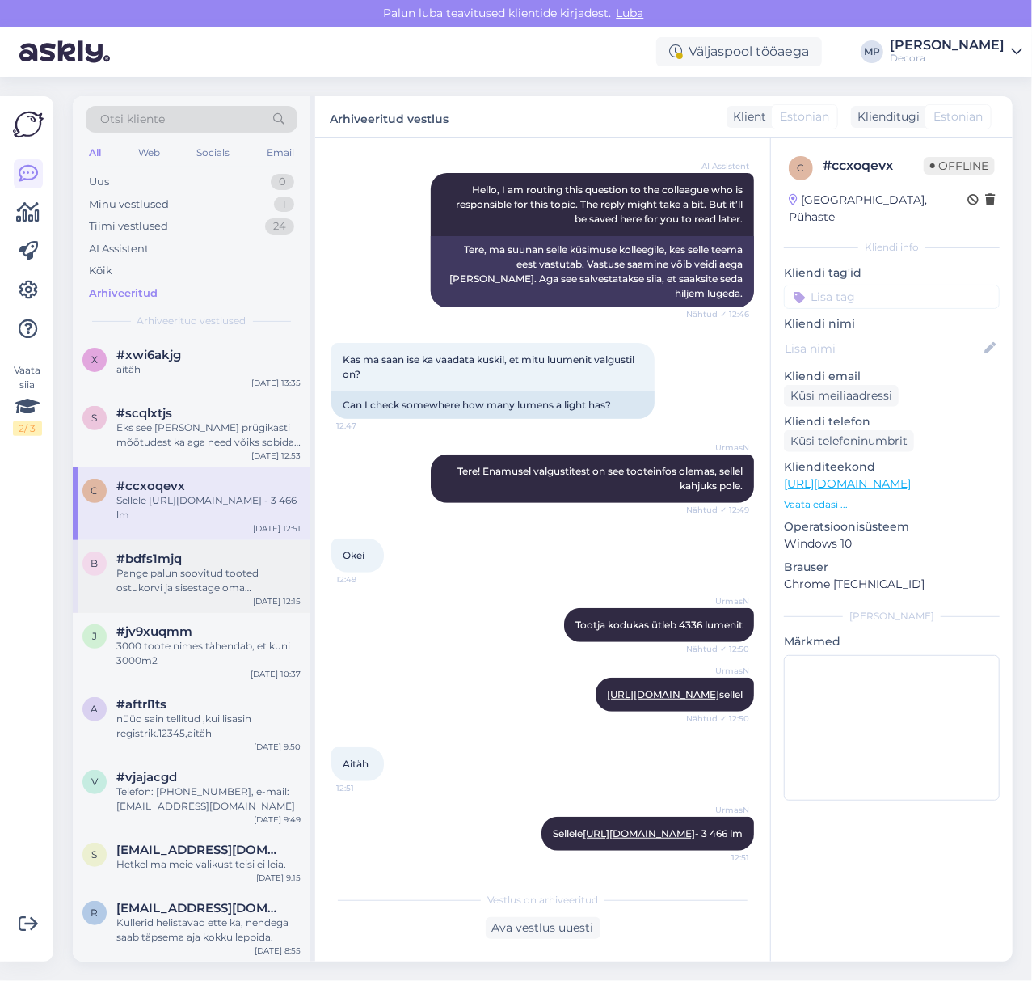
click at [231, 595] on div "Pange palun soovitud tooted ostukorvi ja sisestage oma postiindeks, siis arvuta…" at bounding box center [208, 580] width 184 height 29
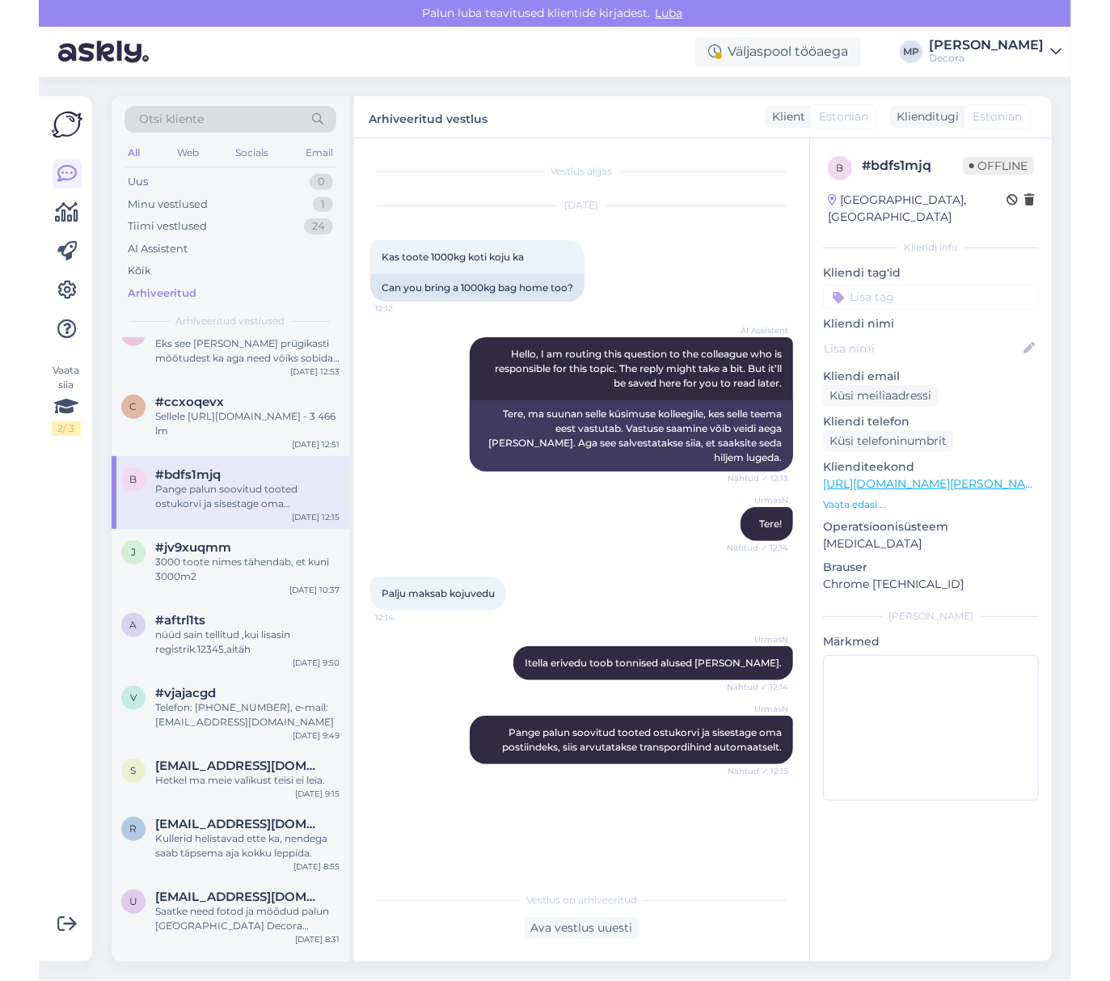
scroll to position [37614, 0]
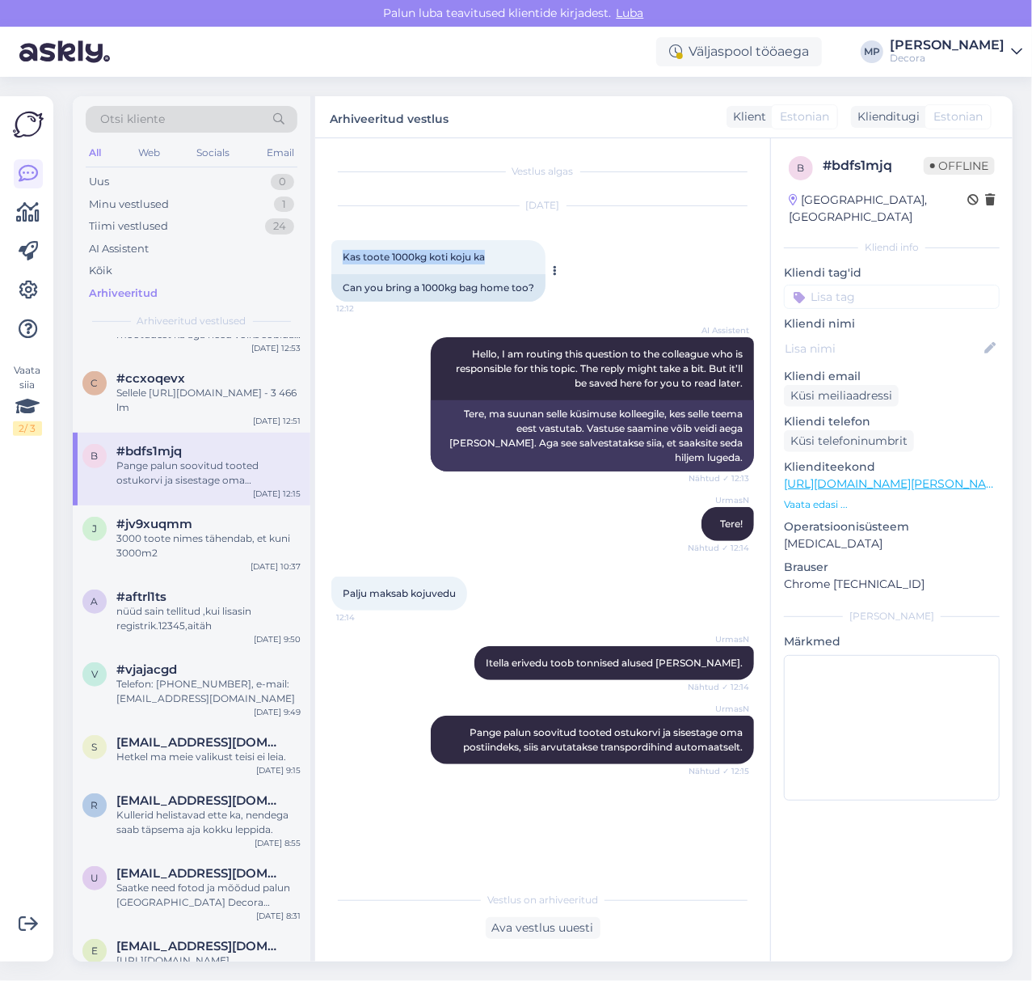
drag, startPoint x: 496, startPoint y: 247, endPoint x: 334, endPoint y: 259, distance: 162.9
click at [334, 259] on div "Kas toote 1000kg koti koju ka 12:12" at bounding box center [438, 257] width 214 height 34
copy span "Kas toote 1000kg koti koju ka"
